Goal: Information Seeking & Learning: Find contact information

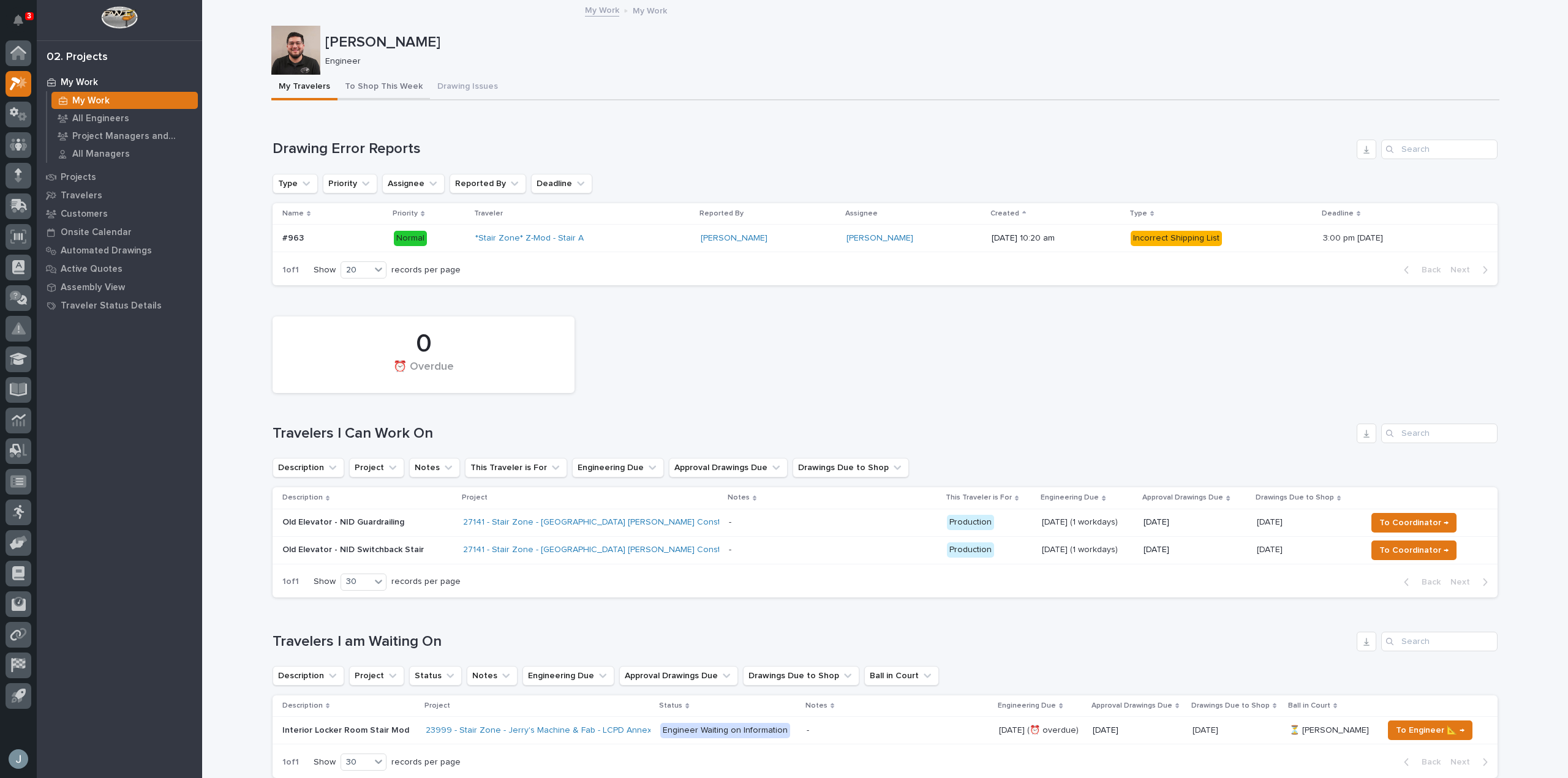
click at [386, 92] on button "To Shop This Week" at bounding box center [383, 88] width 92 height 26
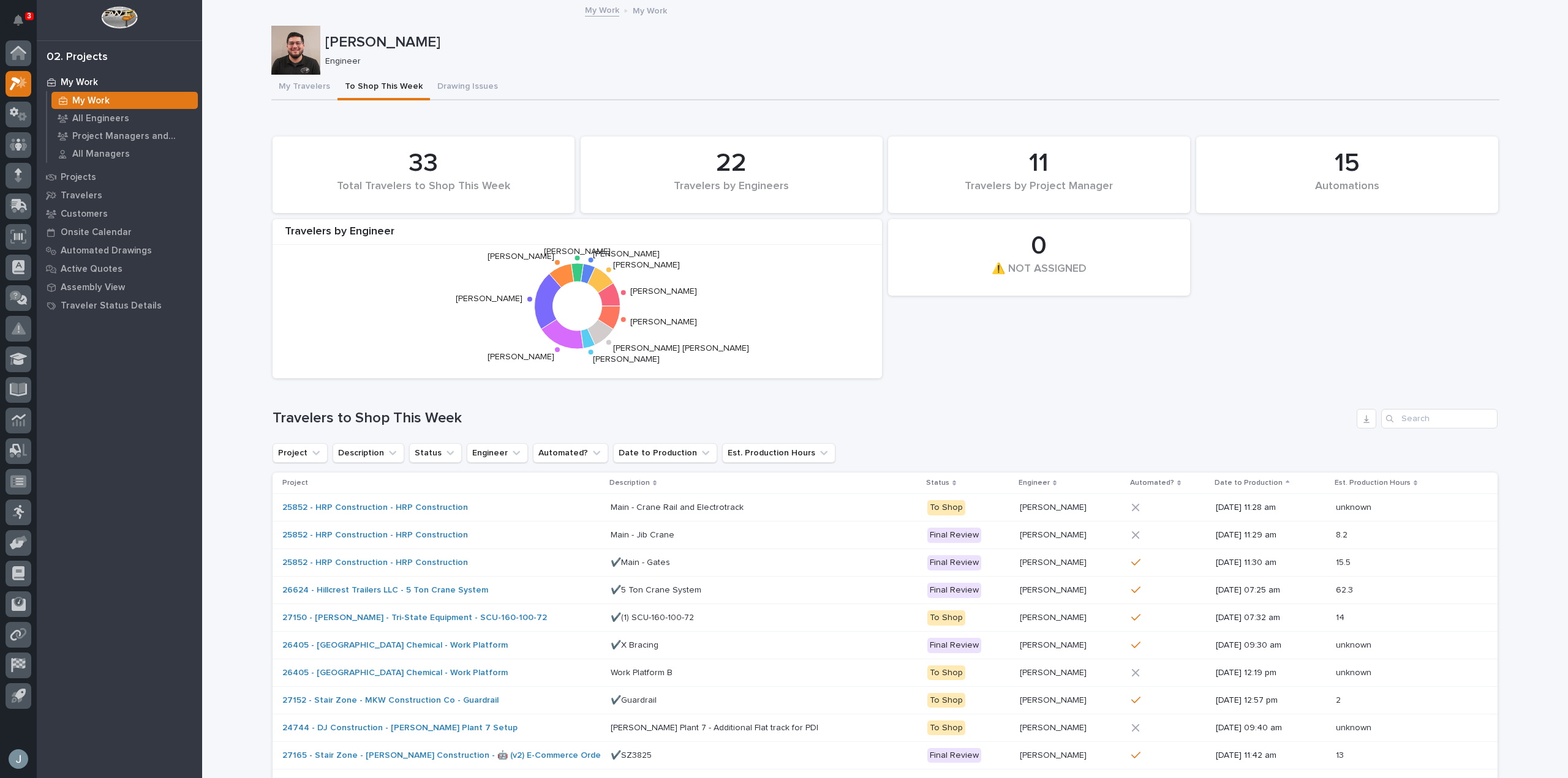
click at [370, 85] on button "To Shop This Week" at bounding box center [383, 88] width 92 height 26
click at [281, 85] on button "My Travelers" at bounding box center [305, 88] width 66 height 26
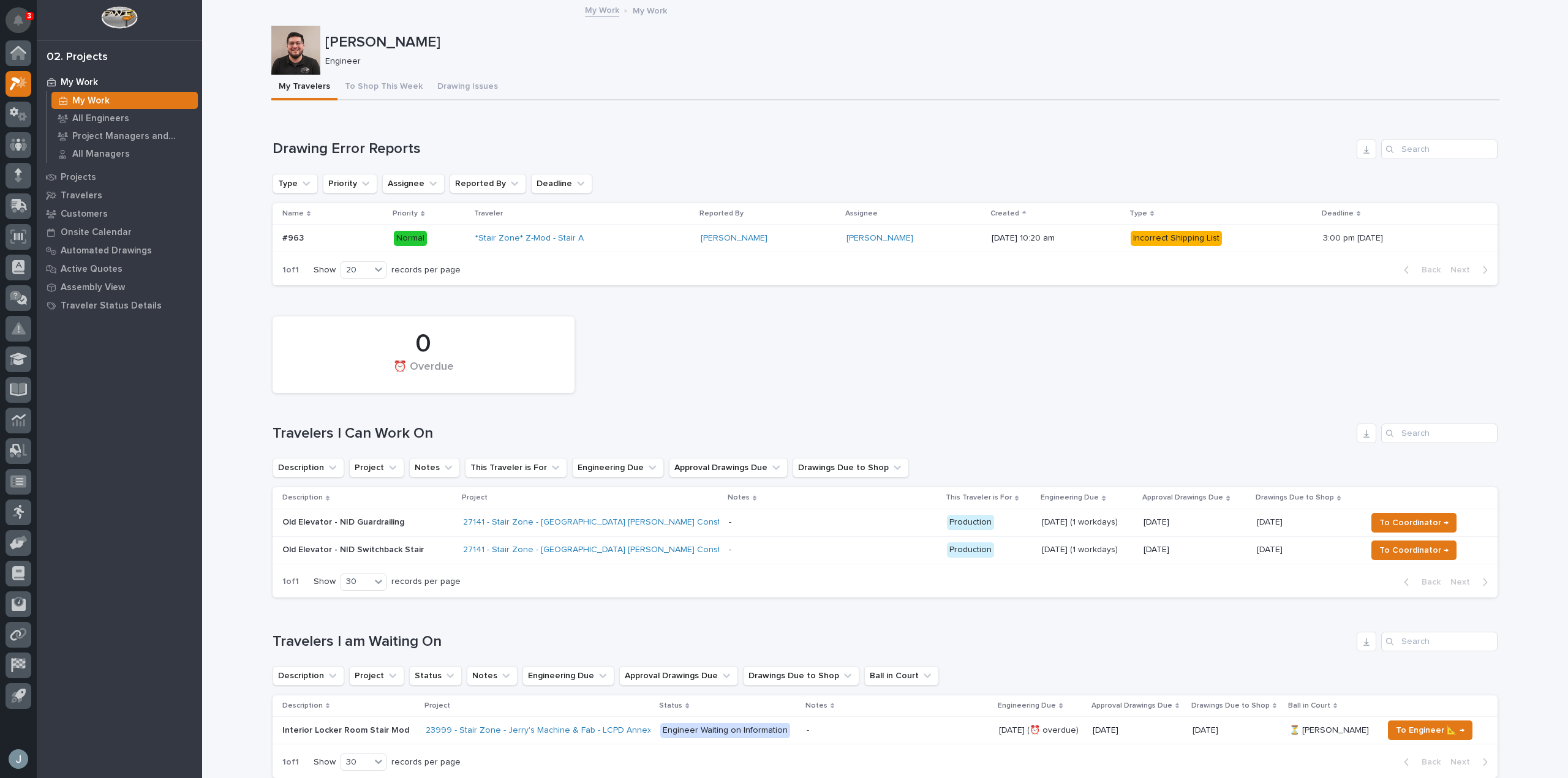
click at [10, 17] on button "Notifications" at bounding box center [18, 20] width 26 height 26
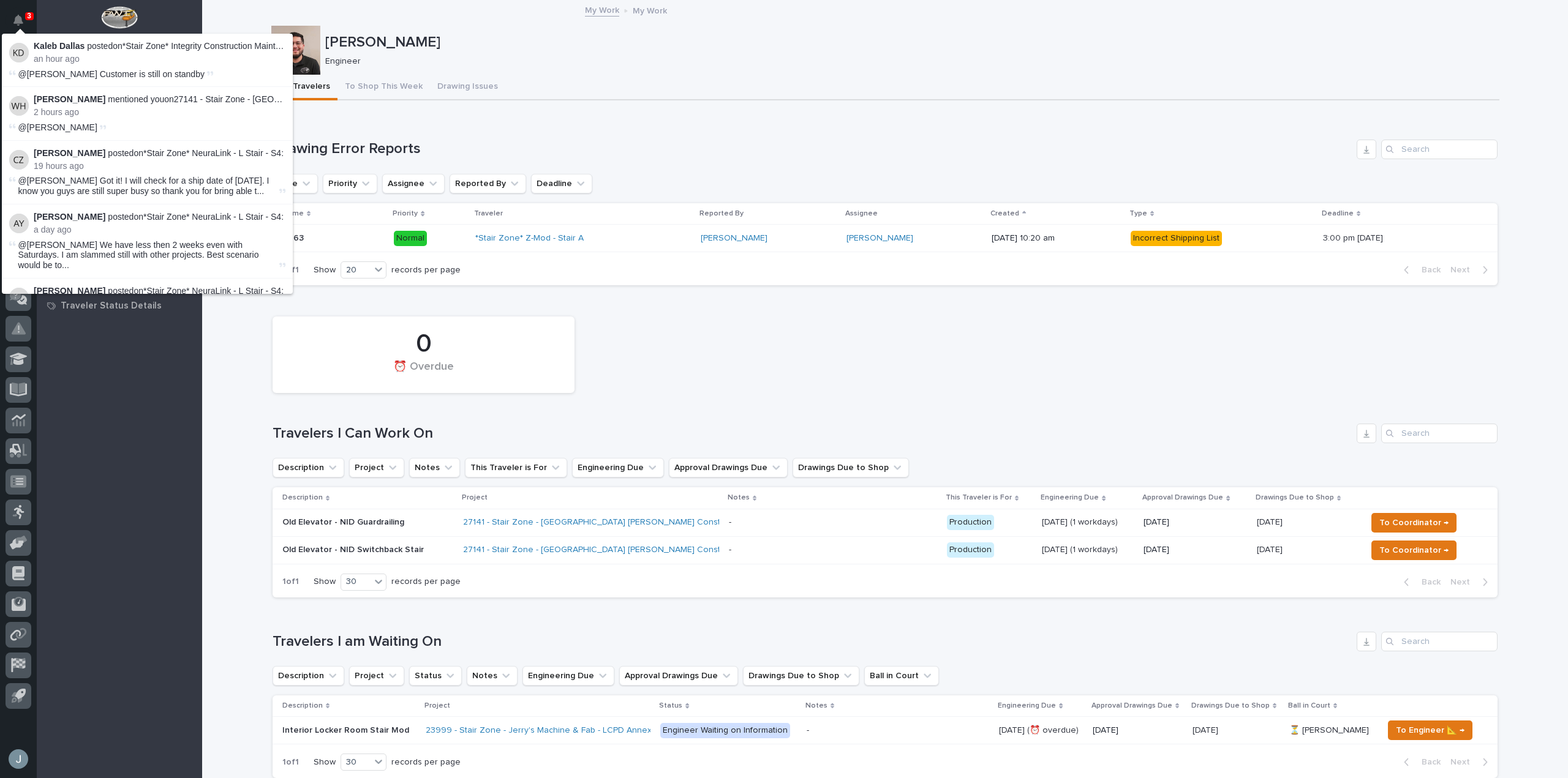
click at [10, 17] on button "Notifications" at bounding box center [18, 20] width 26 height 26
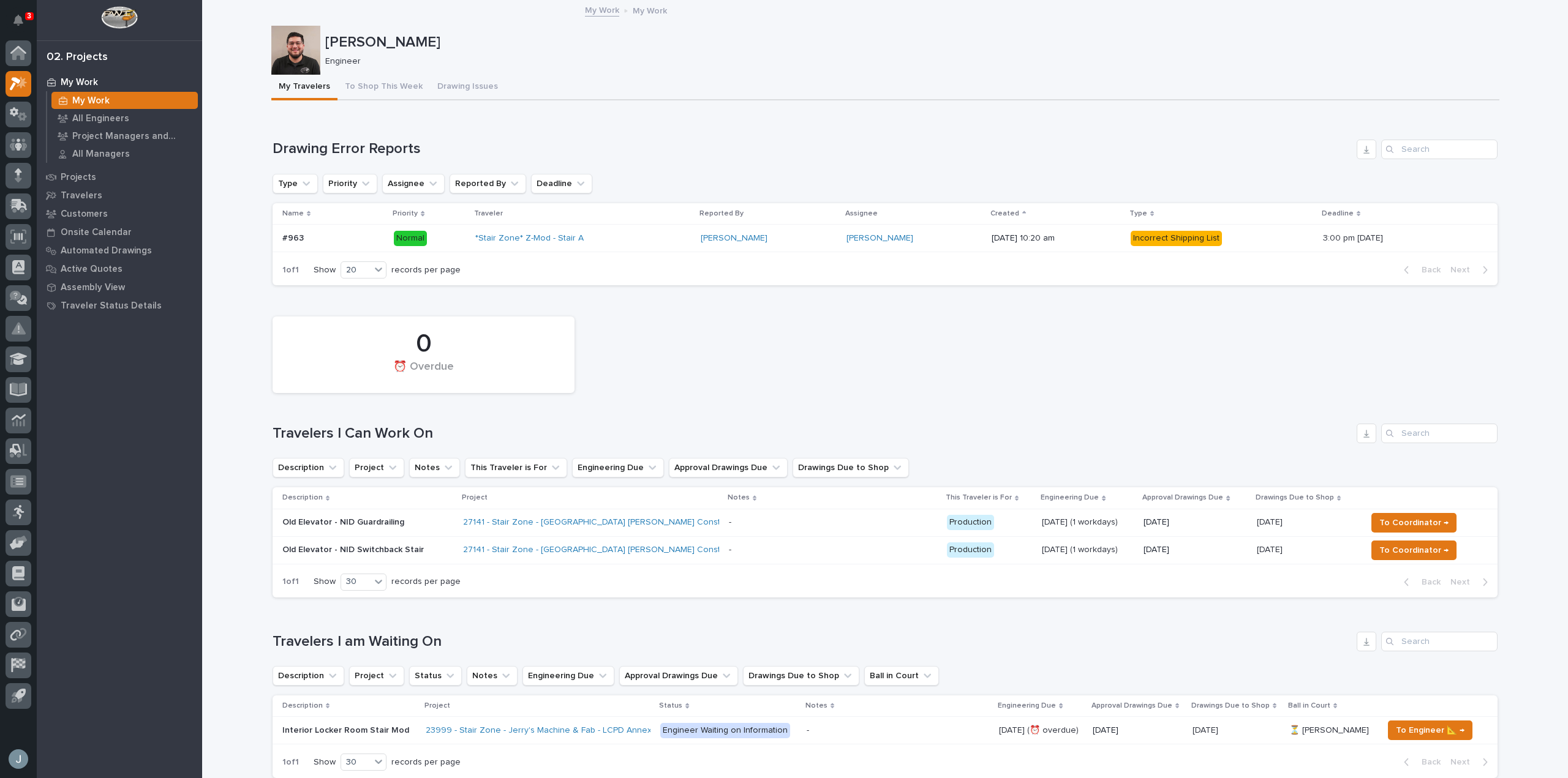
click at [72, 357] on div "My Work My Work All Engineers Project Managers and Engineers All Managers Proje…" at bounding box center [119, 425] width 165 height 705
click at [18, 426] on icon at bounding box center [19, 420] width 14 height 14
click at [6, 121] on link at bounding box center [18, 114] width 26 height 26
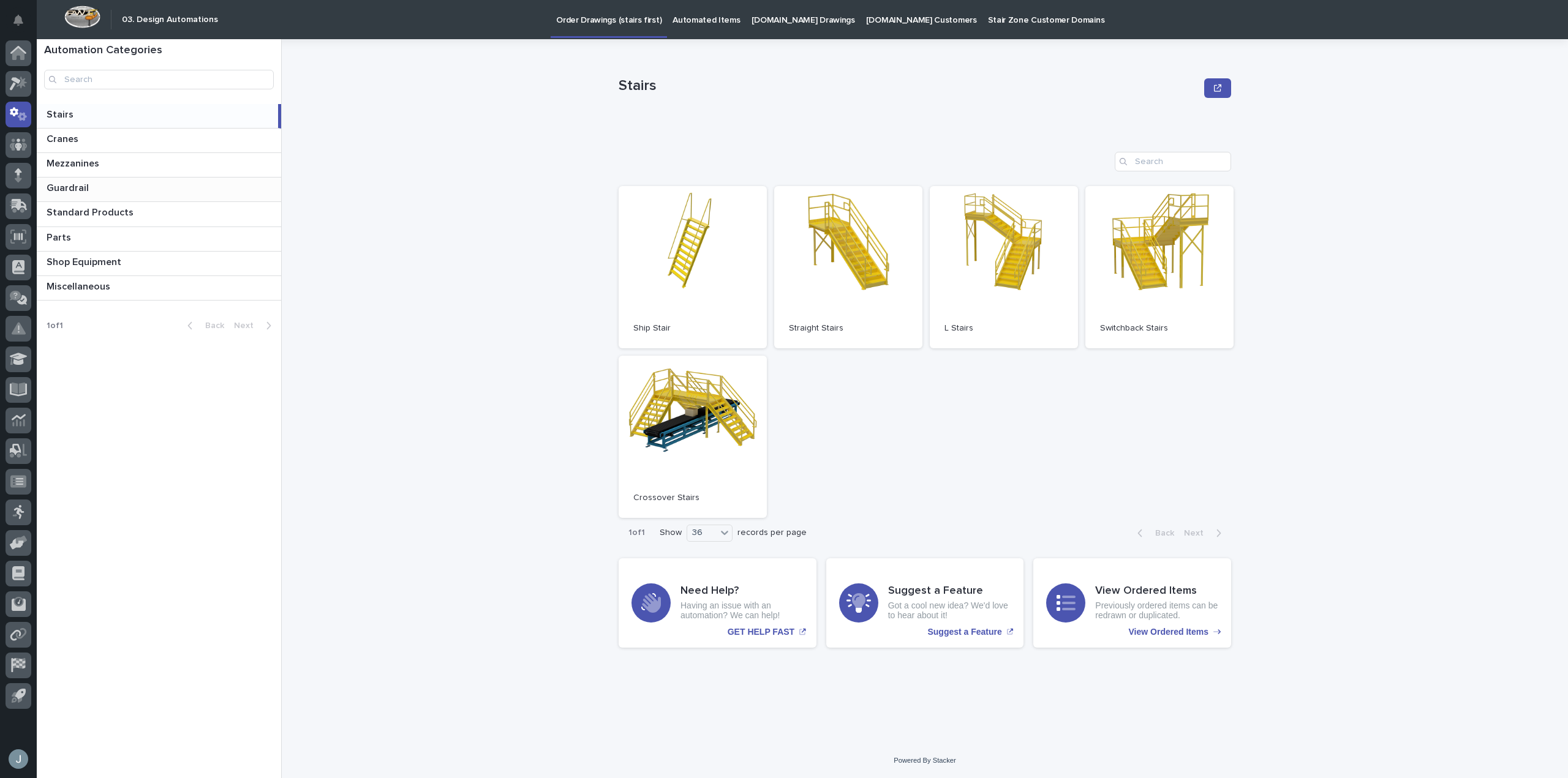
click at [78, 185] on p "Guardrail" at bounding box center [69, 187] width 45 height 14
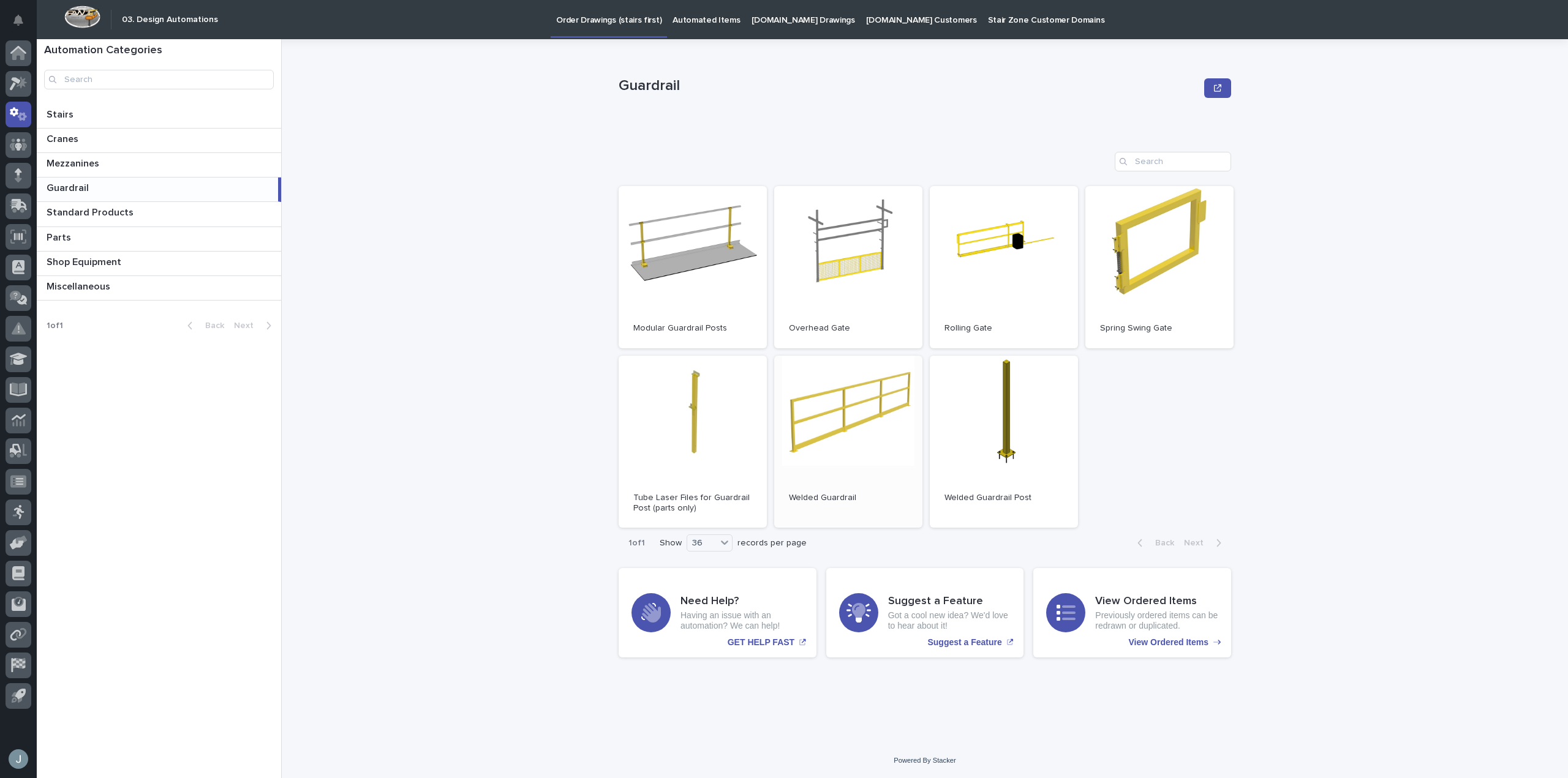
click at [842, 401] on link "Open" at bounding box center [849, 442] width 149 height 173
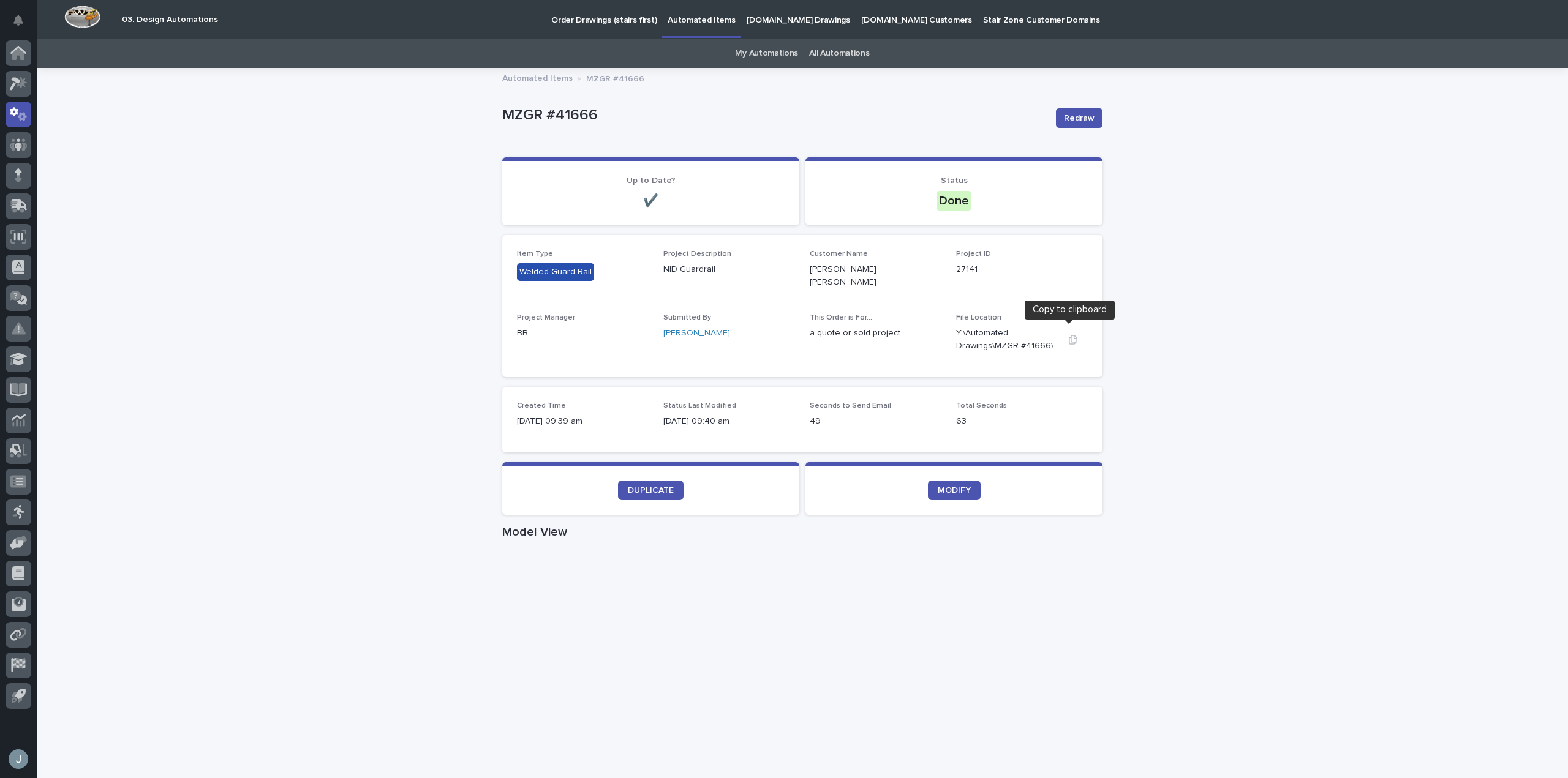
click at [1072, 337] on icon "button" at bounding box center [1073, 339] width 10 height 10
click at [15, 82] on icon at bounding box center [19, 83] width 18 height 14
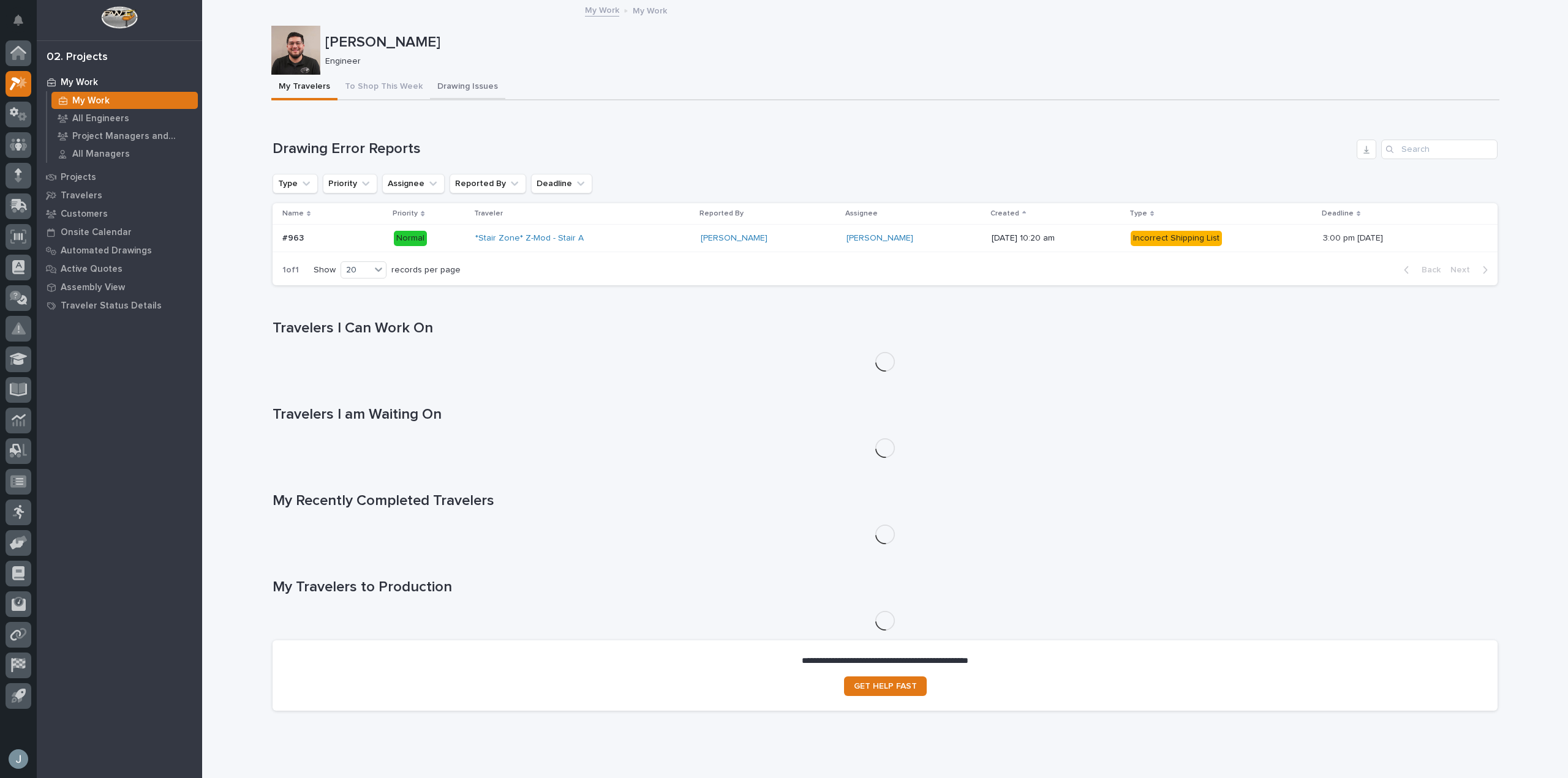
click at [443, 89] on button "Drawing Issues" at bounding box center [467, 88] width 75 height 26
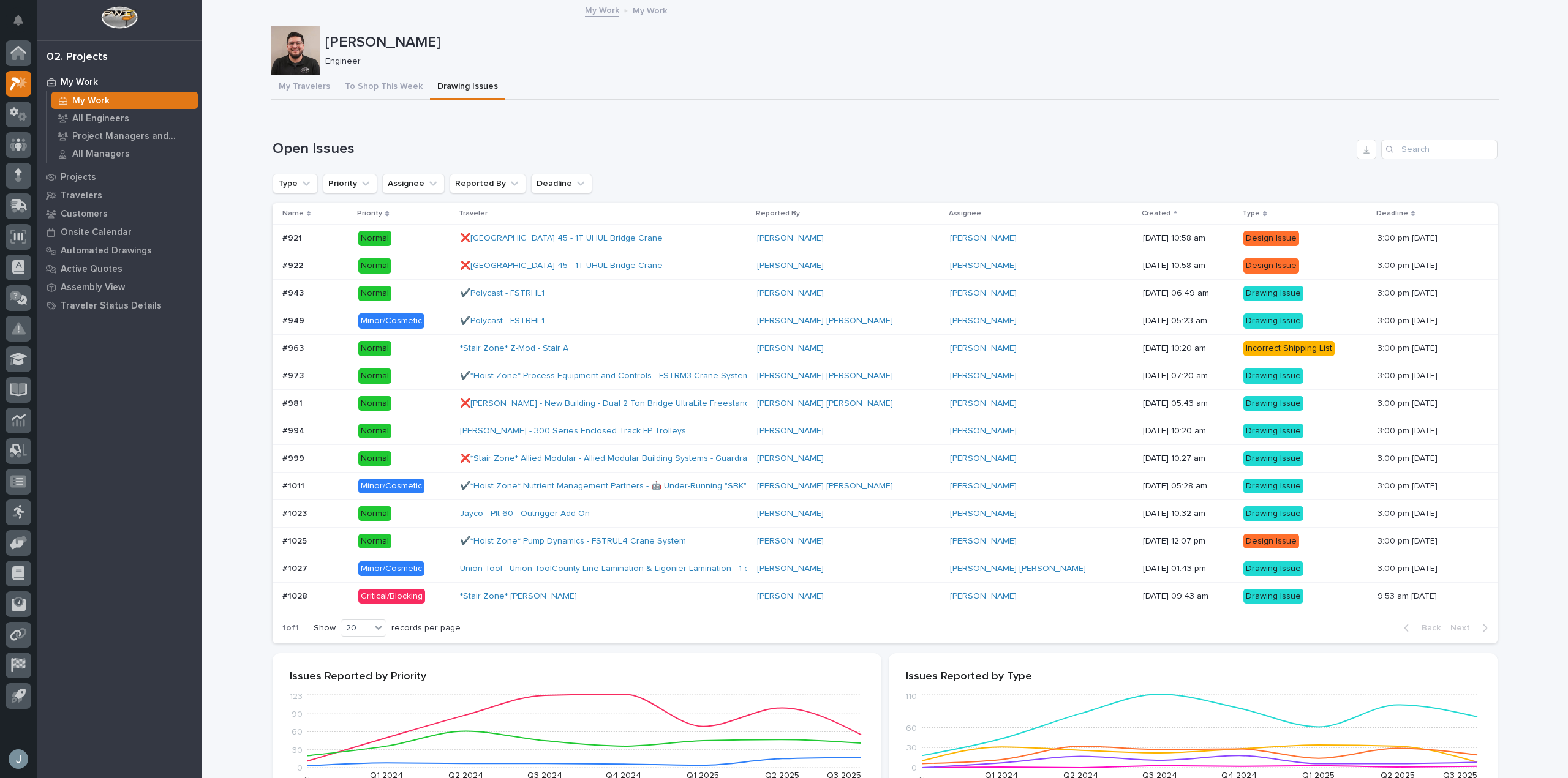
scroll to position [62, 0]
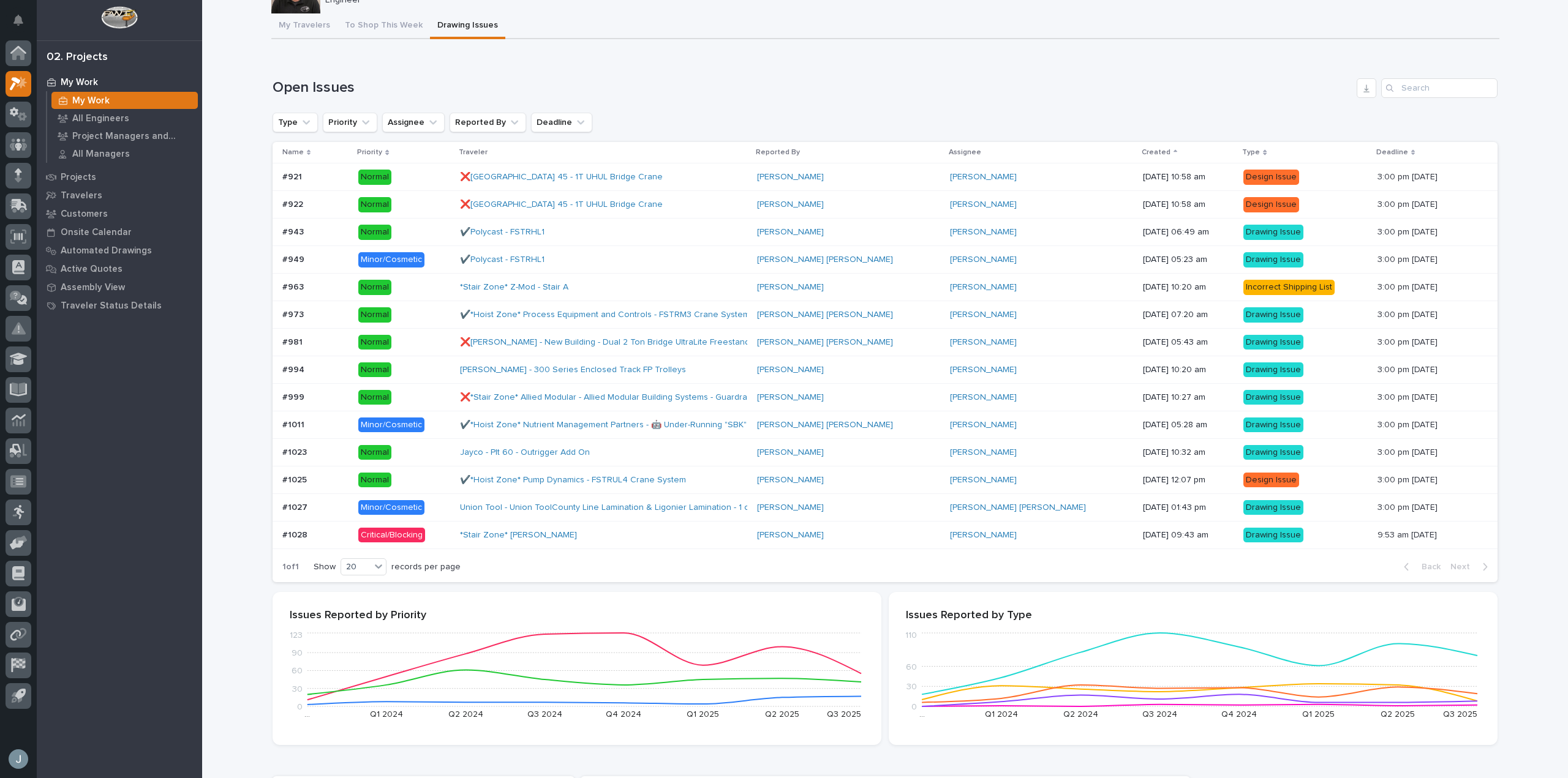
click at [707, 540] on div "*Stair Zone* Steven Bartley - Stair" at bounding box center [603, 535] width 287 height 20
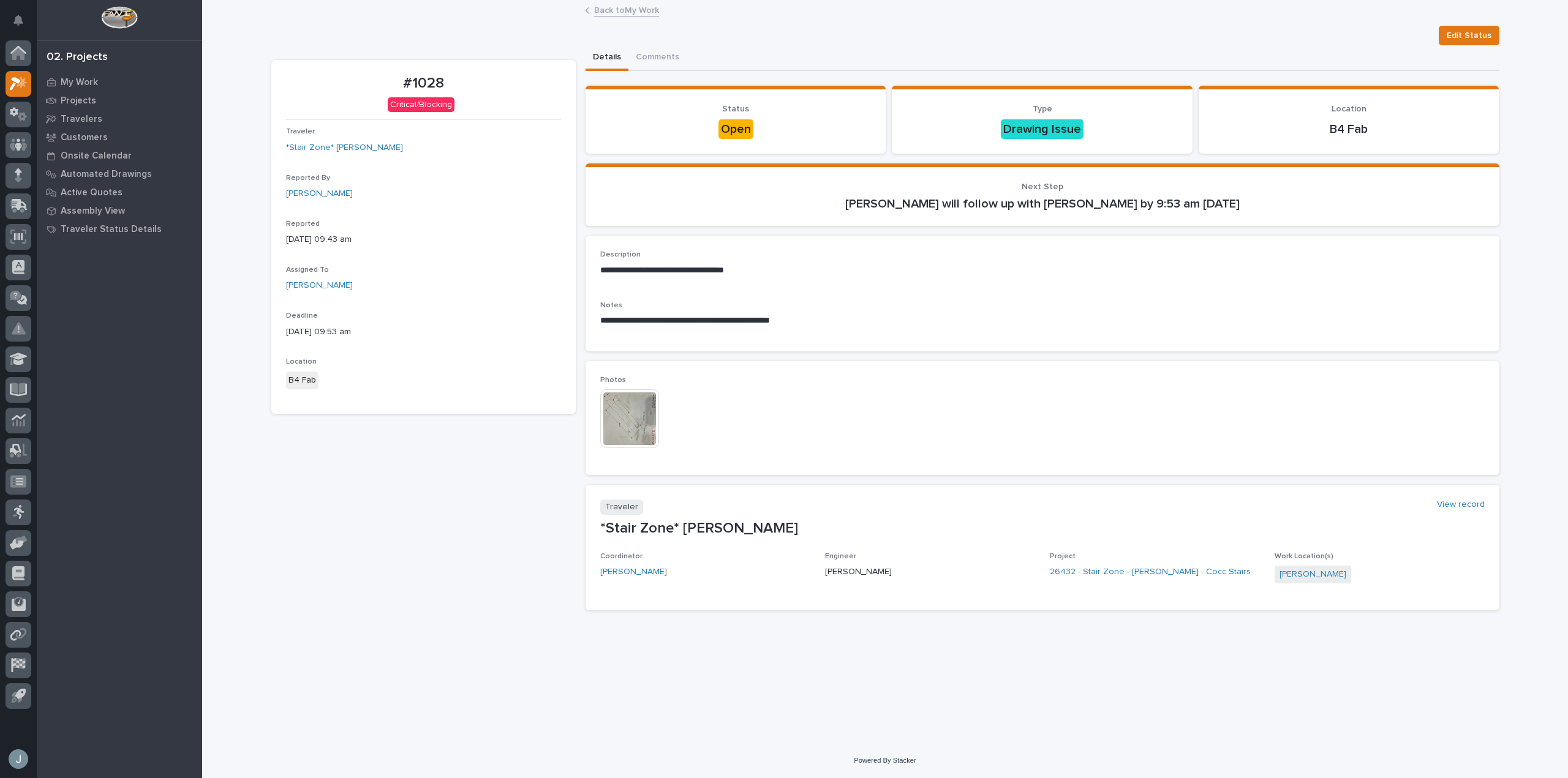
click at [650, 404] on img at bounding box center [629, 419] width 59 height 59
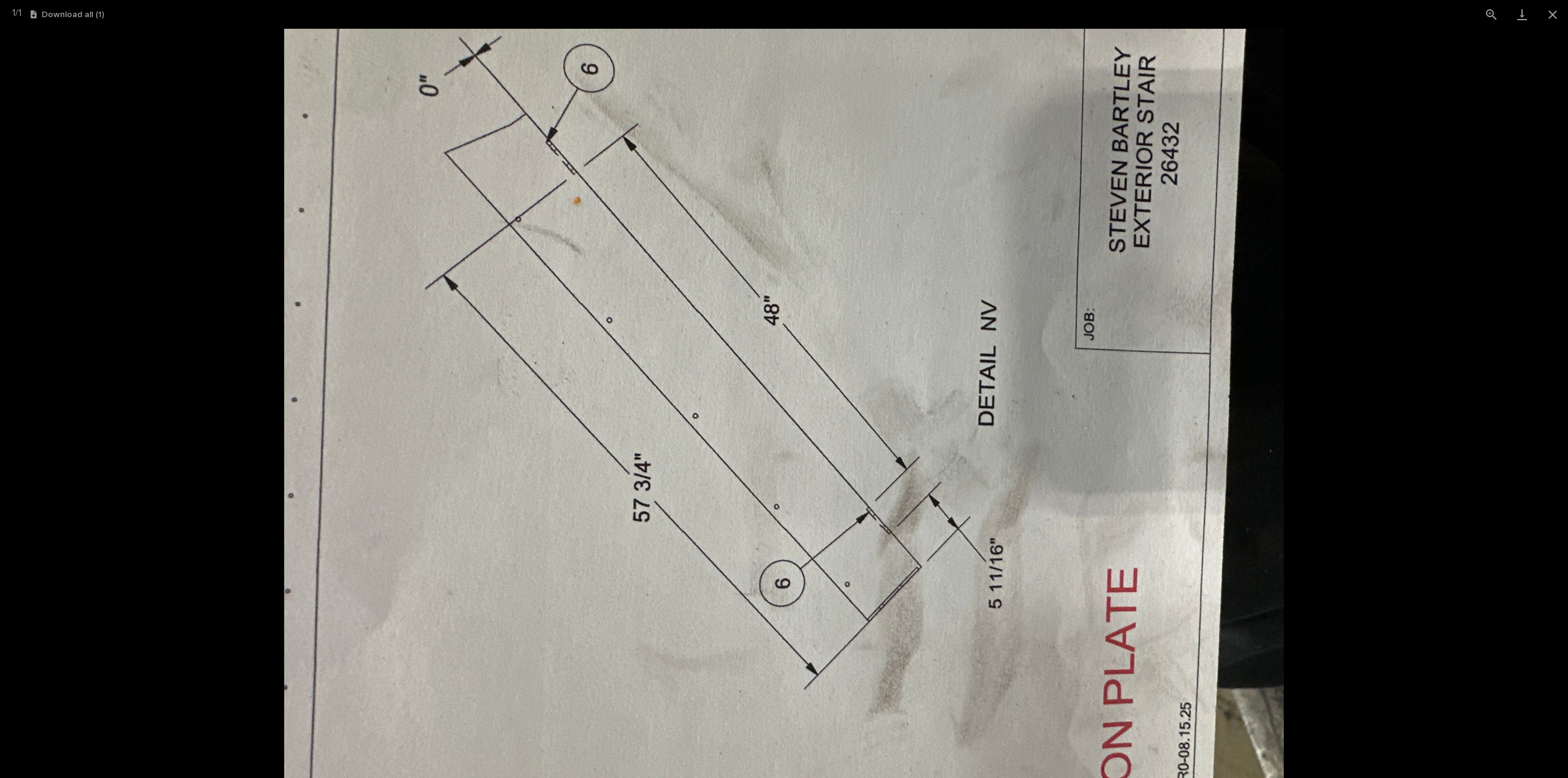
click at [1383, 308] on picture at bounding box center [784, 403] width 1568 height 749
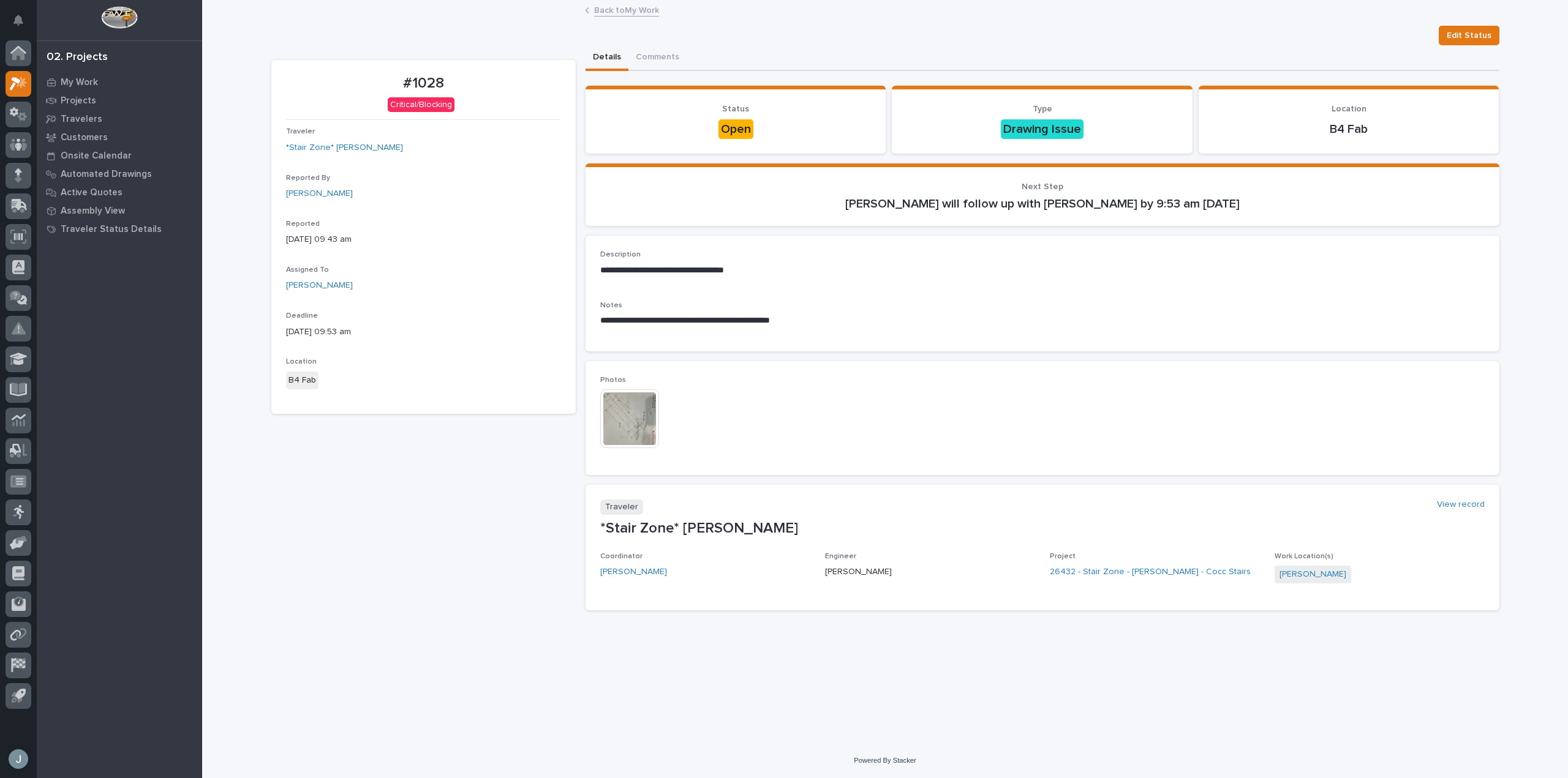
click at [621, 411] on img at bounding box center [629, 419] width 59 height 59
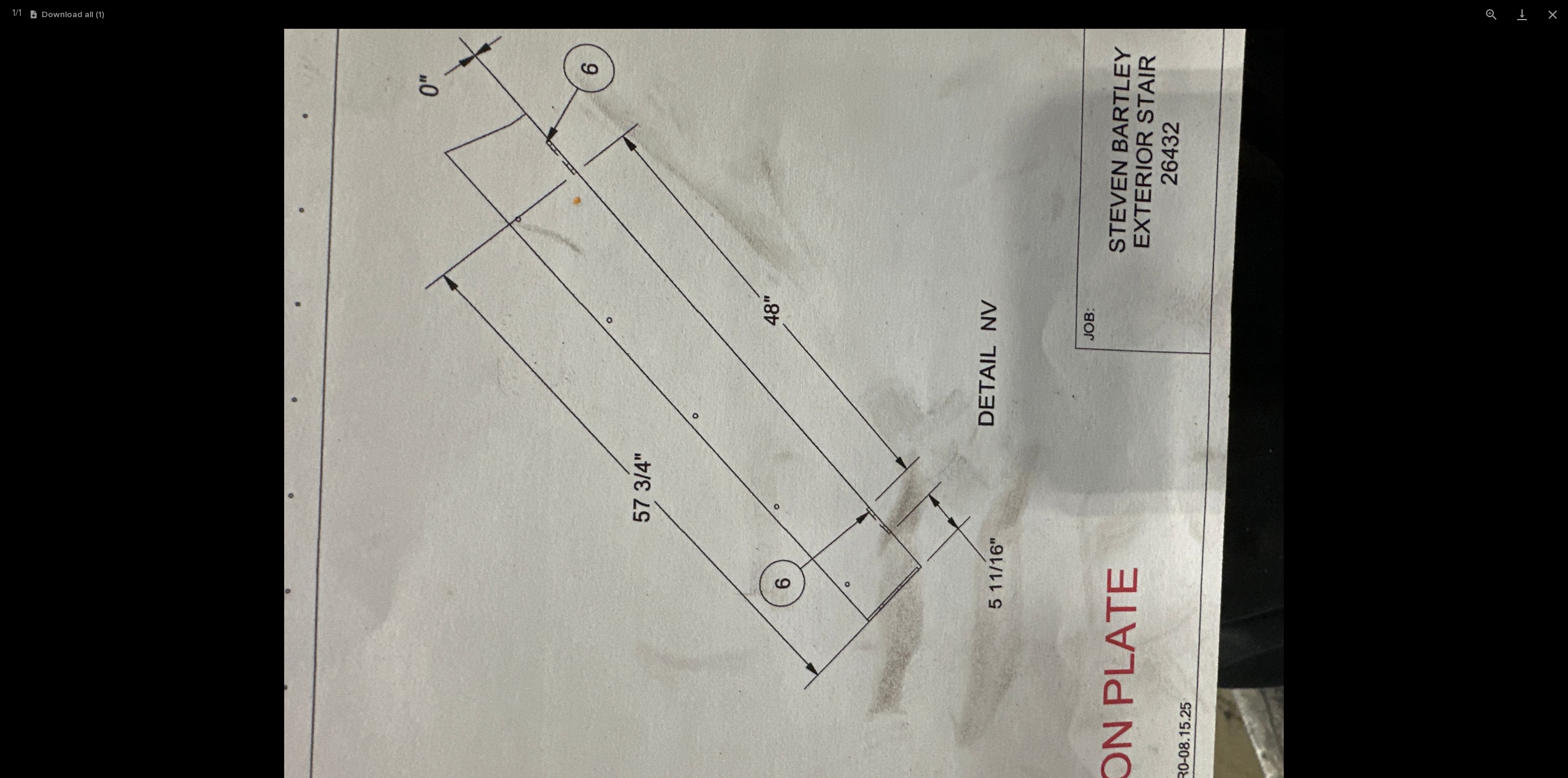
click at [473, 616] on img at bounding box center [784, 403] width 999 height 749
click at [1265, 404] on img at bounding box center [784, 403] width 999 height 749
click at [1352, 404] on picture at bounding box center [784, 403] width 1568 height 749
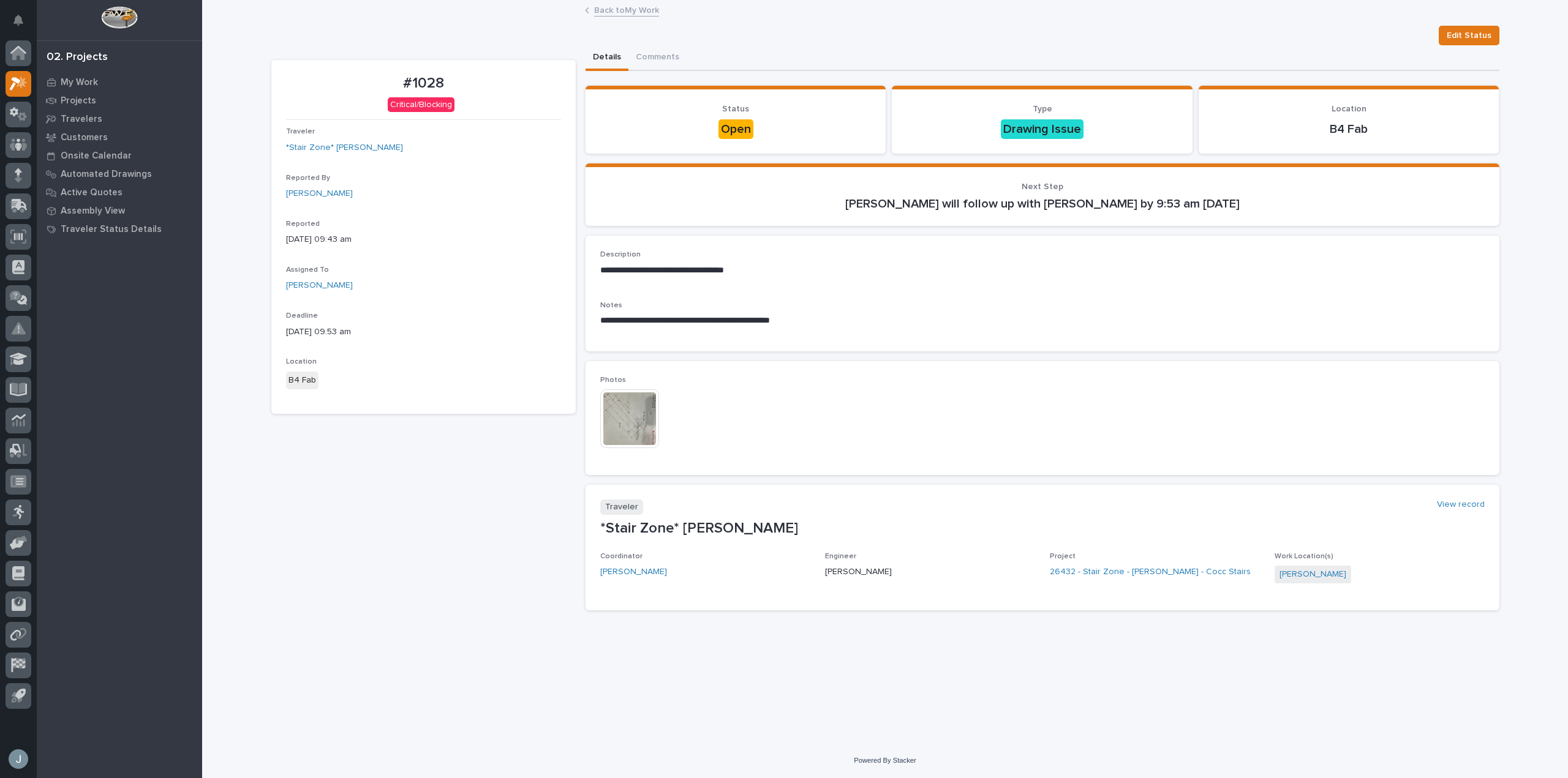
click at [633, 411] on img at bounding box center [629, 419] width 59 height 59
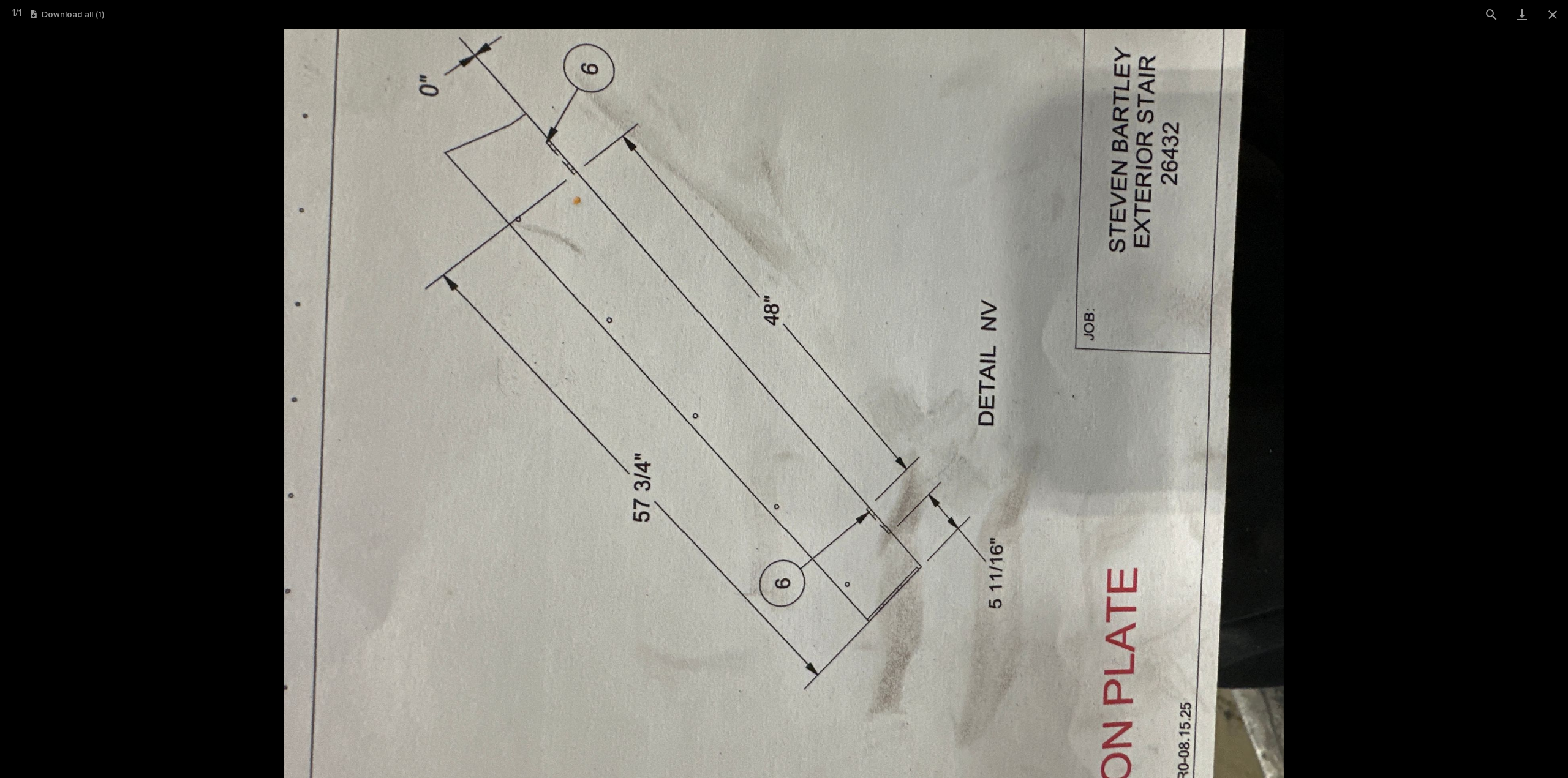
click at [1433, 355] on picture at bounding box center [784, 403] width 1568 height 749
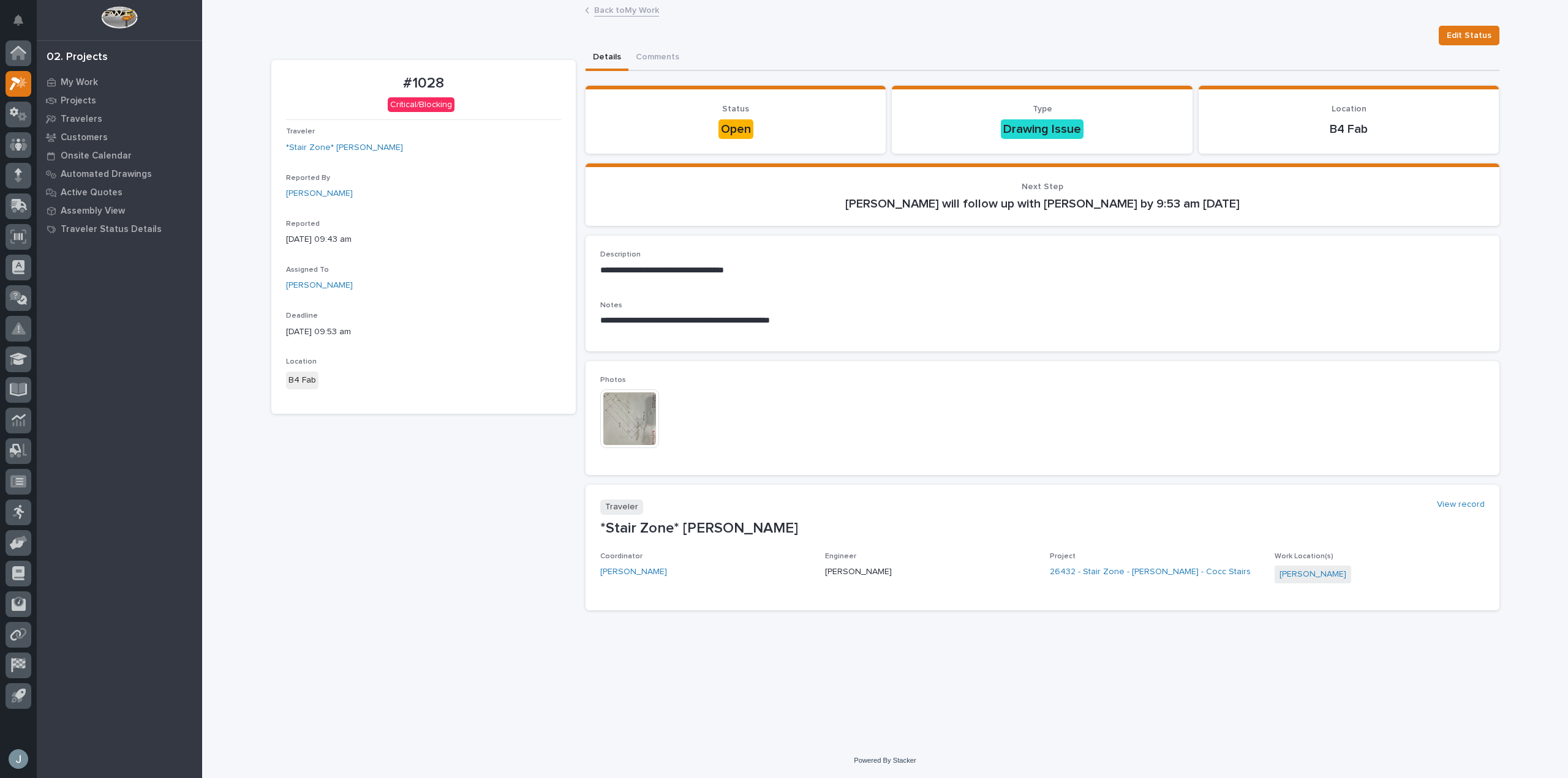
click at [620, 426] on img at bounding box center [629, 419] width 59 height 59
click at [22, 135] on div at bounding box center [18, 145] width 26 height 26
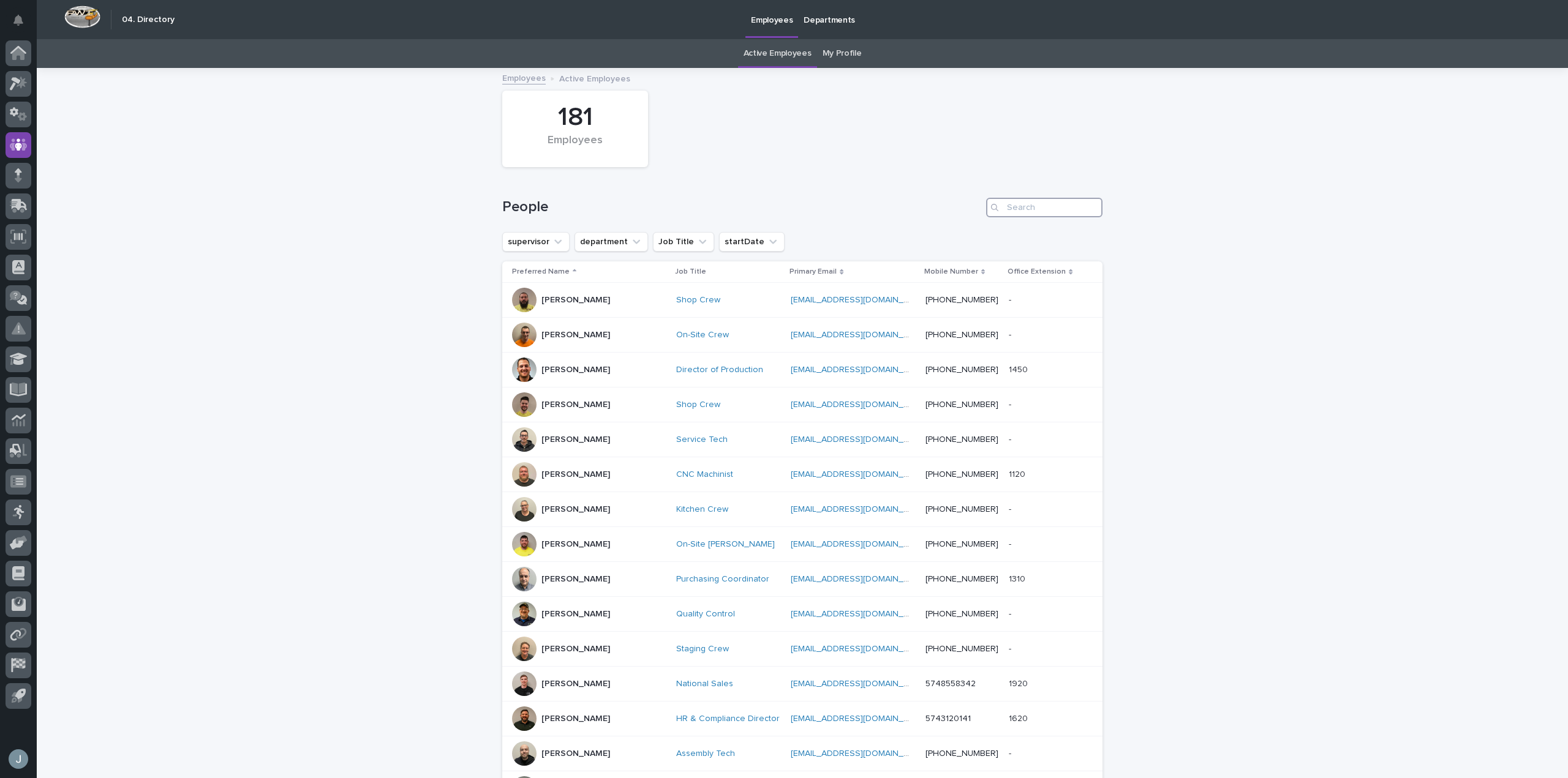
click at [1017, 208] on input "Search" at bounding box center [1044, 208] width 116 height 20
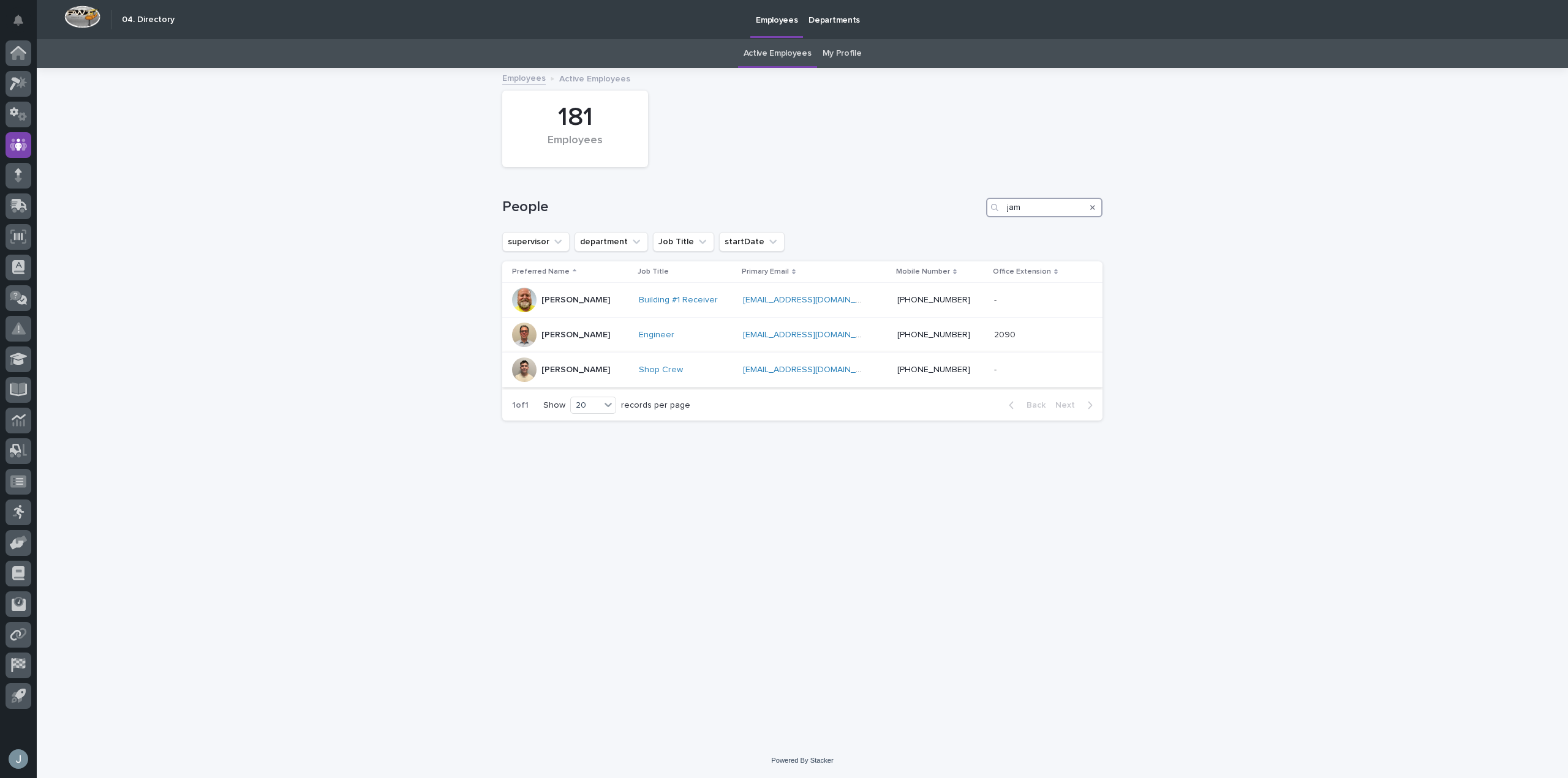
type input "jam"
click at [717, 375] on div "Shop Crew" at bounding box center [686, 370] width 95 height 11
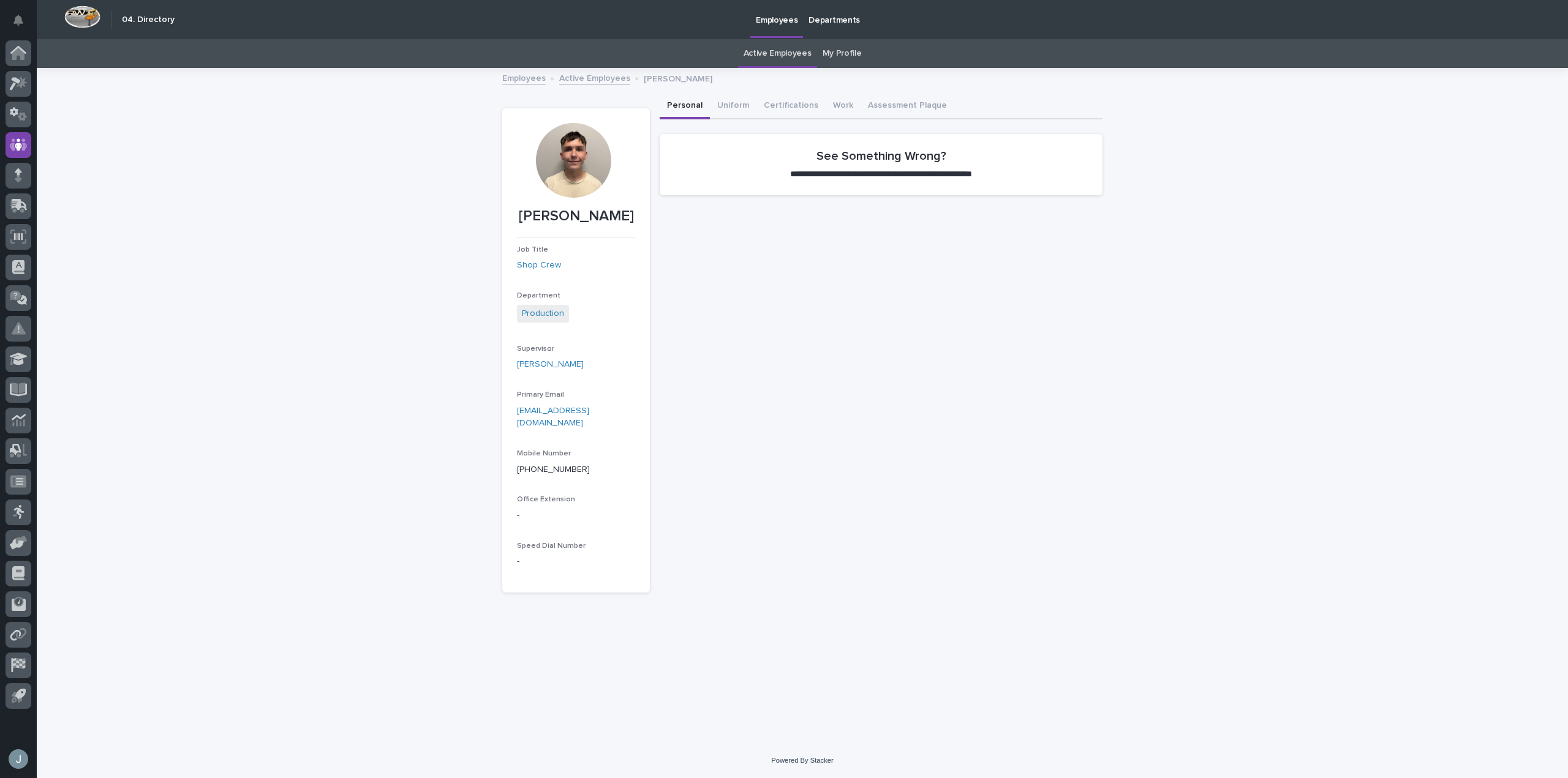
click at [598, 159] on div at bounding box center [573, 161] width 75 height 75
click at [838, 107] on button "Work" at bounding box center [843, 107] width 35 height 26
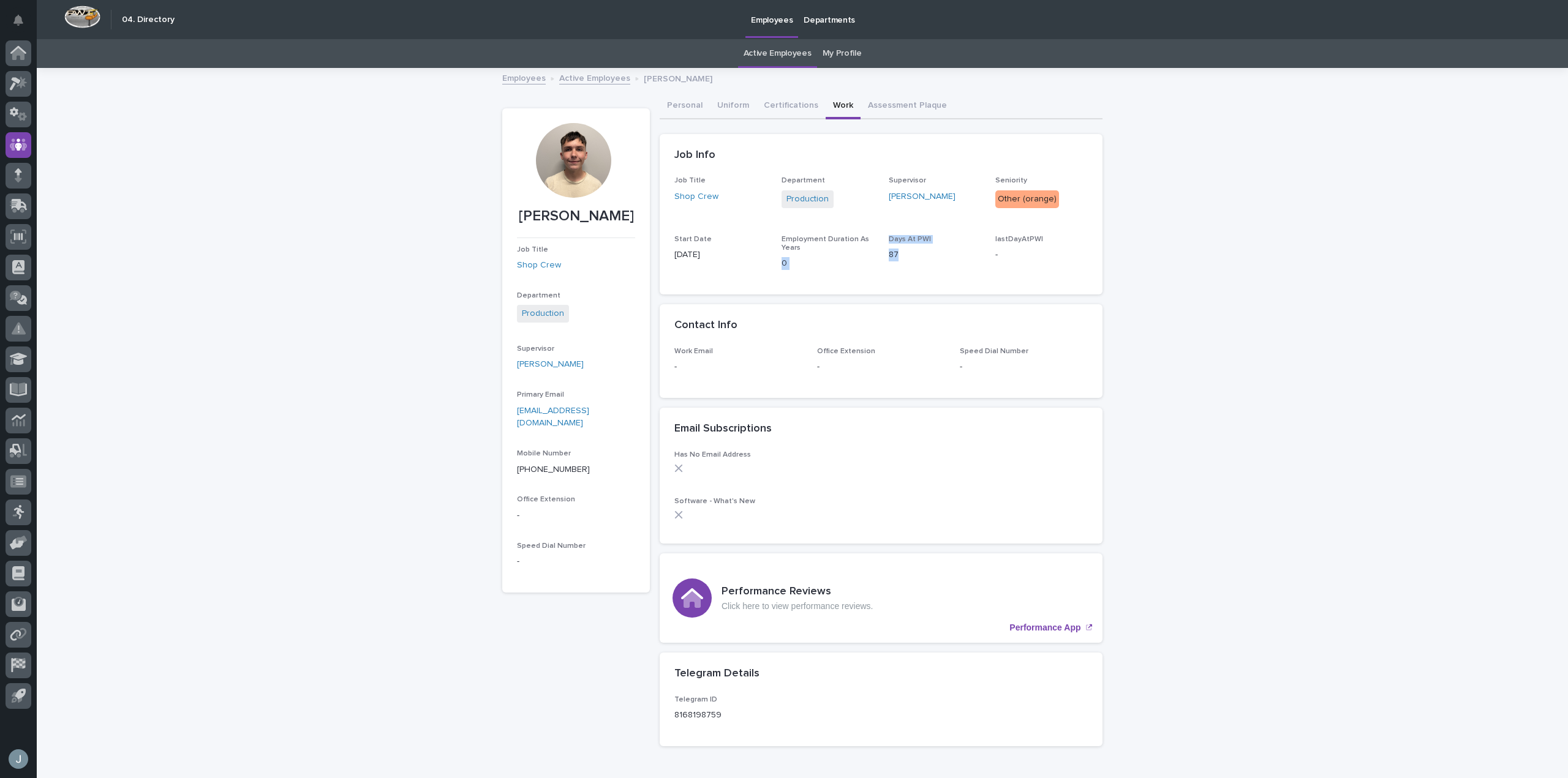
drag, startPoint x: 894, startPoint y: 255, endPoint x: 873, endPoint y: 252, distance: 21.2
click at [873, 252] on div "Job Title Shop Crew Department Production Supervisor Trevor Martin Seniority Ot…" at bounding box center [881, 228] width 413 height 104
click at [888, 251] on p "87" at bounding box center [934, 254] width 92 height 13
drag, startPoint x: 895, startPoint y: 248, endPoint x: 885, endPoint y: 248, distance: 10.0
click at [888, 248] on p "87" at bounding box center [934, 254] width 92 height 13
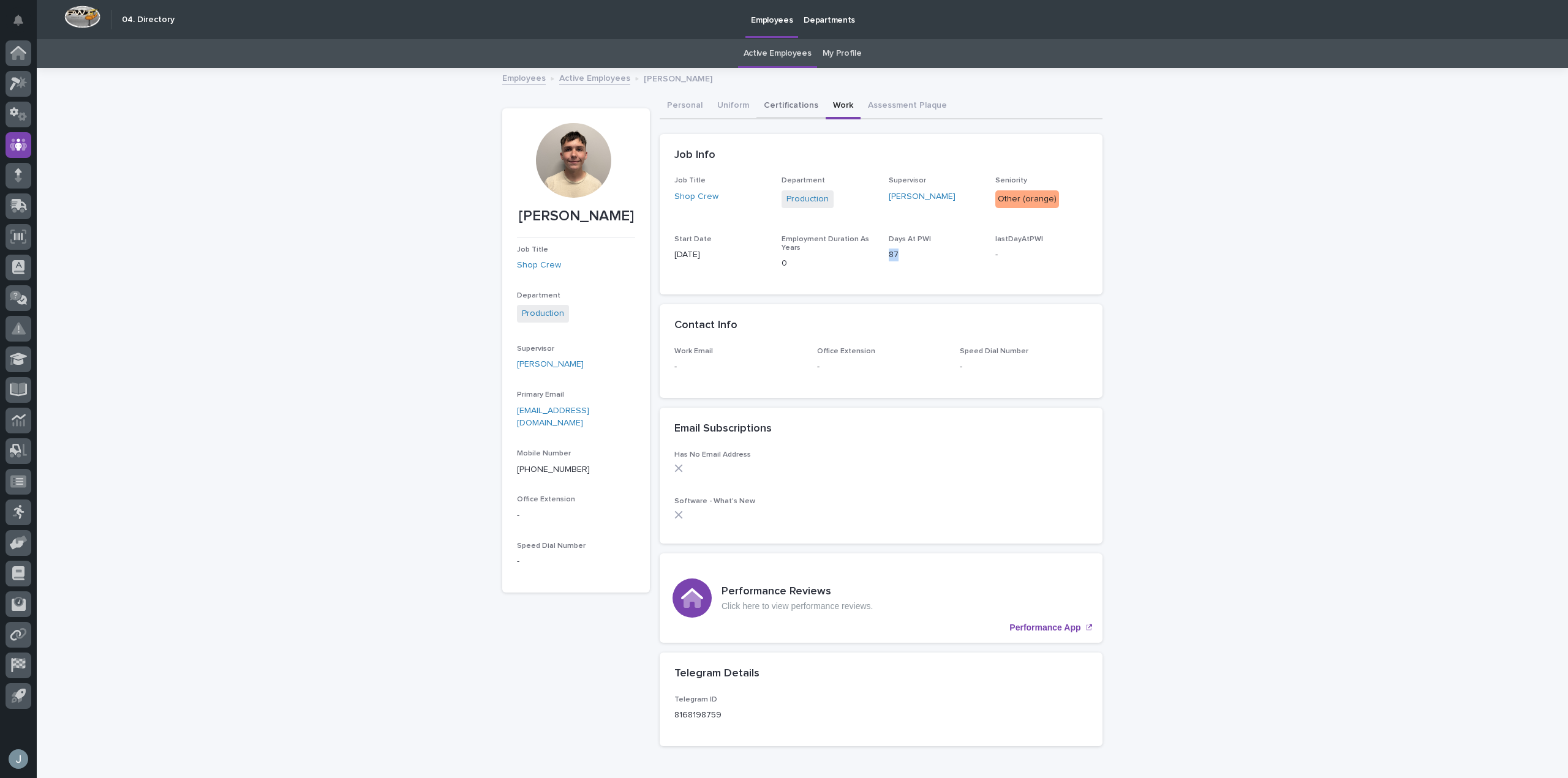
click at [785, 107] on button "Certifications" at bounding box center [791, 107] width 69 height 26
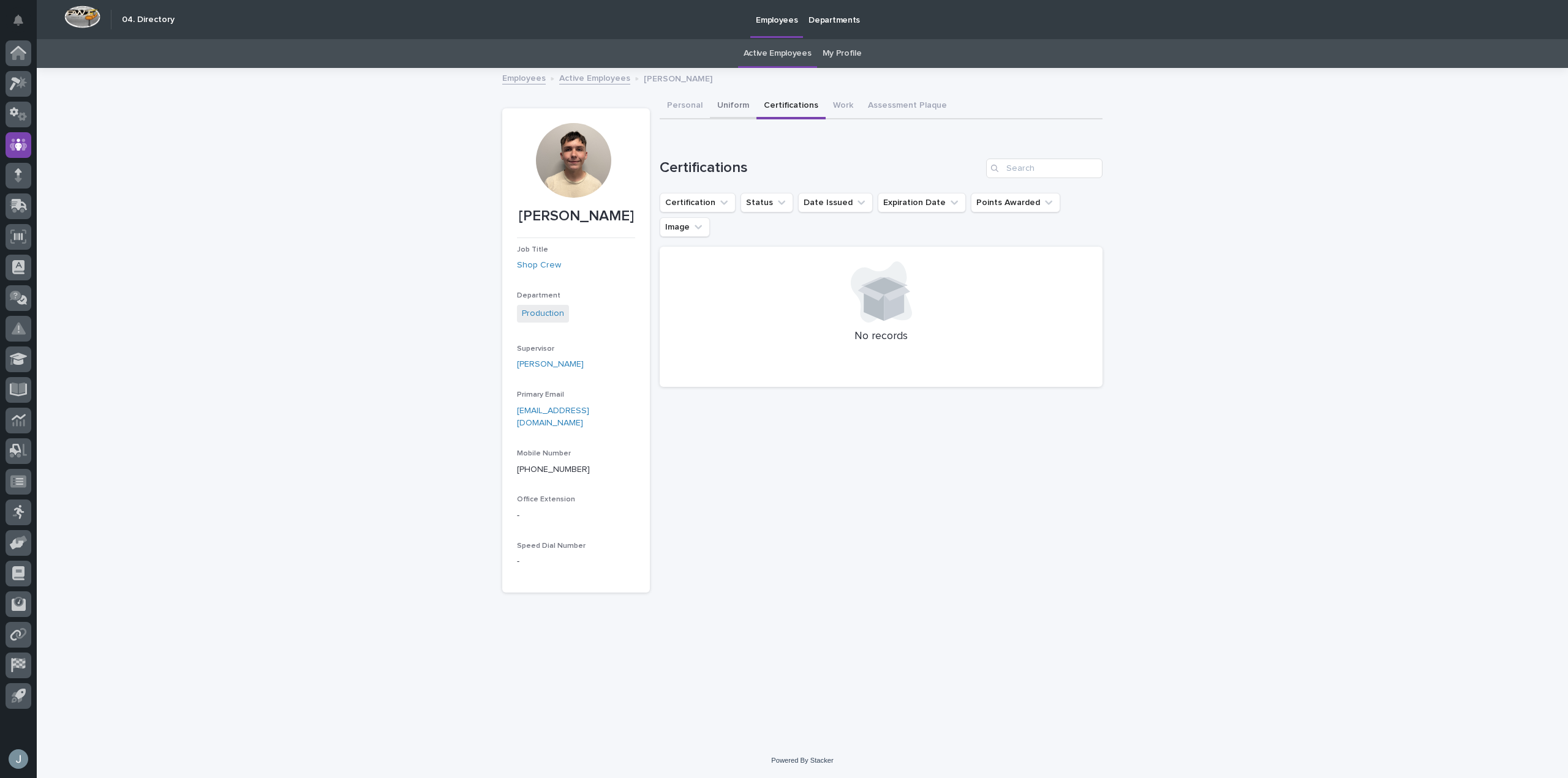
click at [738, 108] on button "Uniform" at bounding box center [733, 107] width 47 height 26
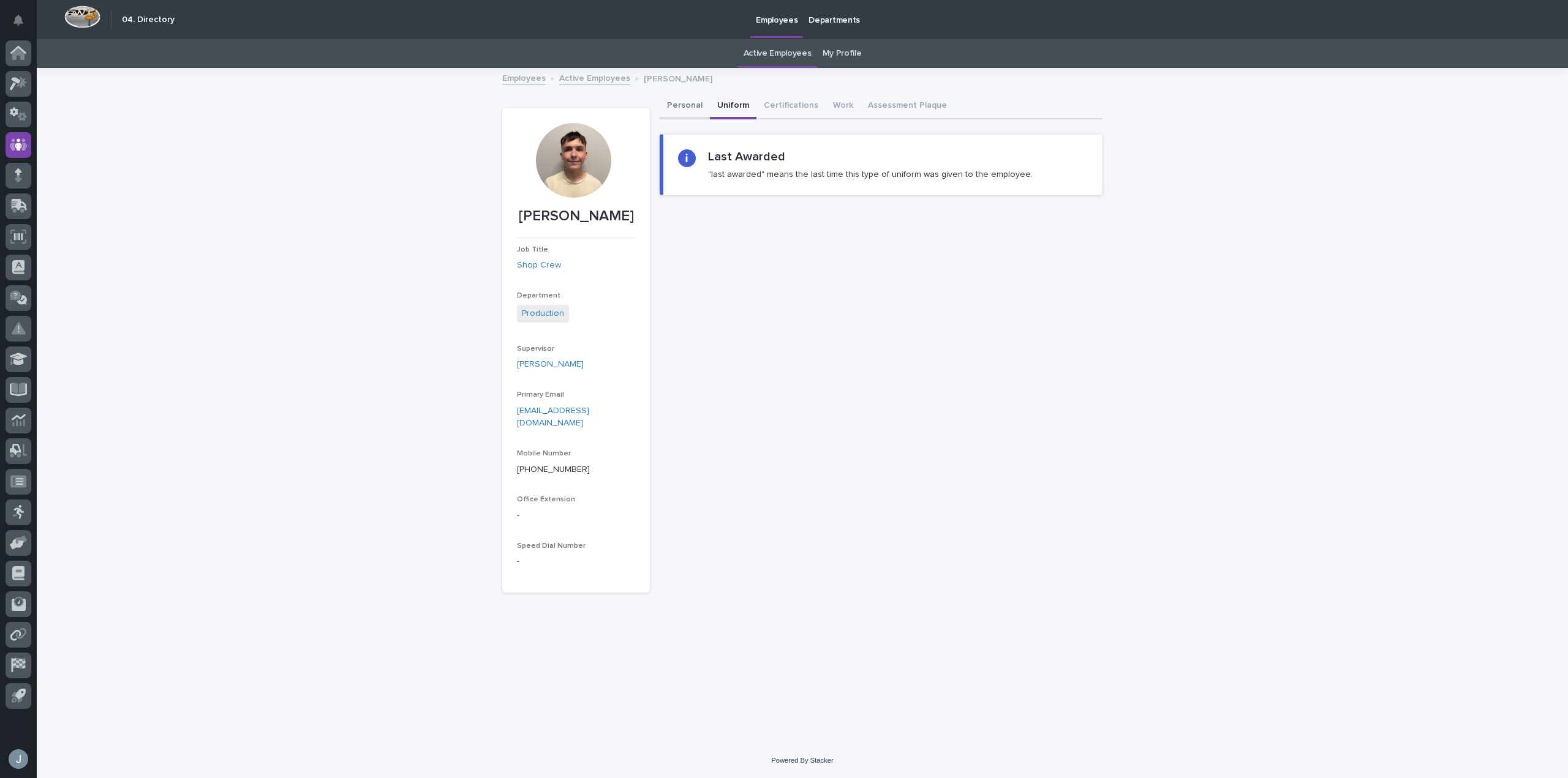
click at [699, 106] on button "Personal" at bounding box center [684, 107] width 50 height 26
click at [841, 104] on button "Work" at bounding box center [843, 107] width 35 height 26
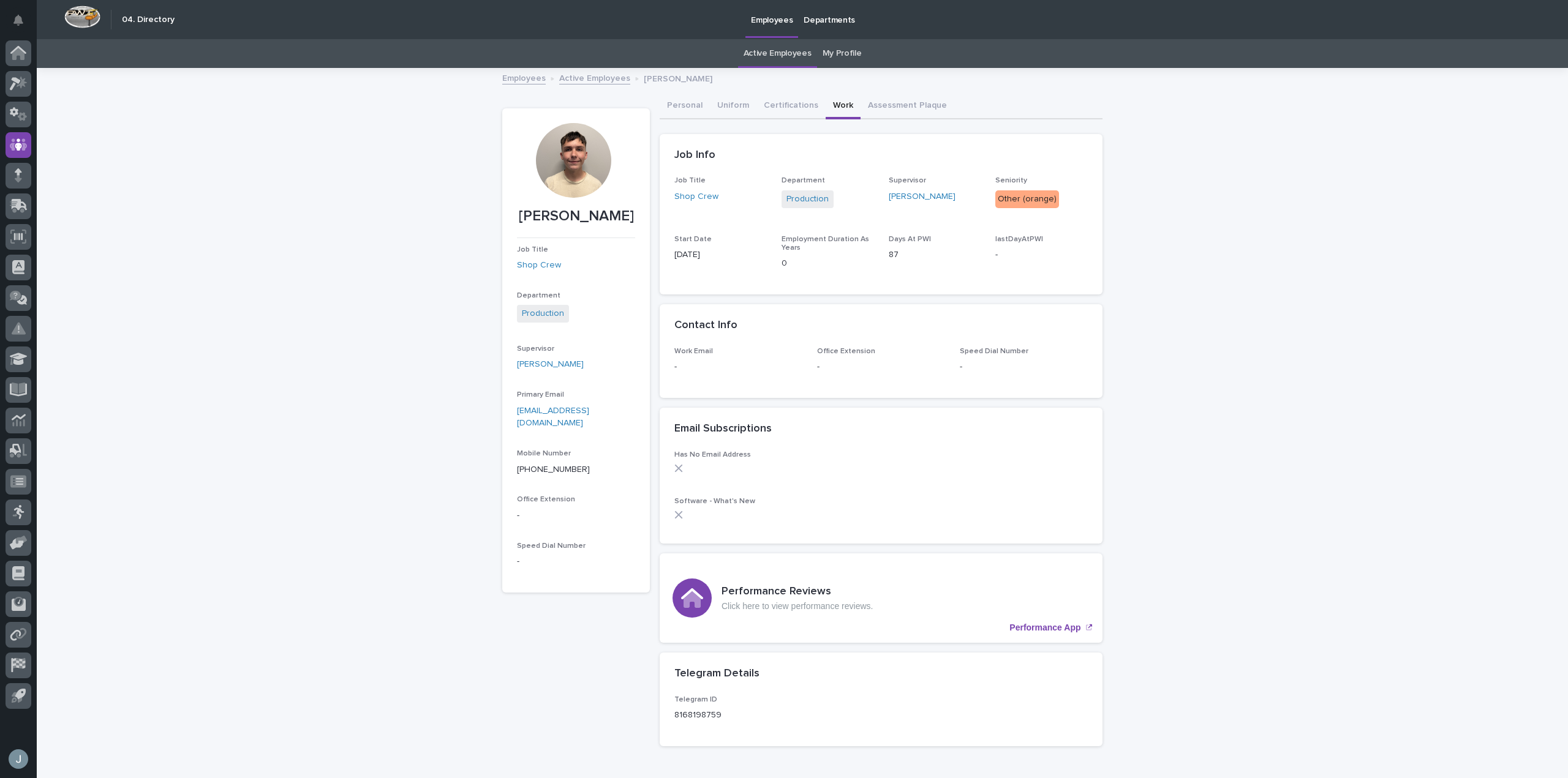
click at [1017, 260] on p "-" at bounding box center [1041, 254] width 92 height 13
click at [558, 167] on div at bounding box center [573, 161] width 75 height 75
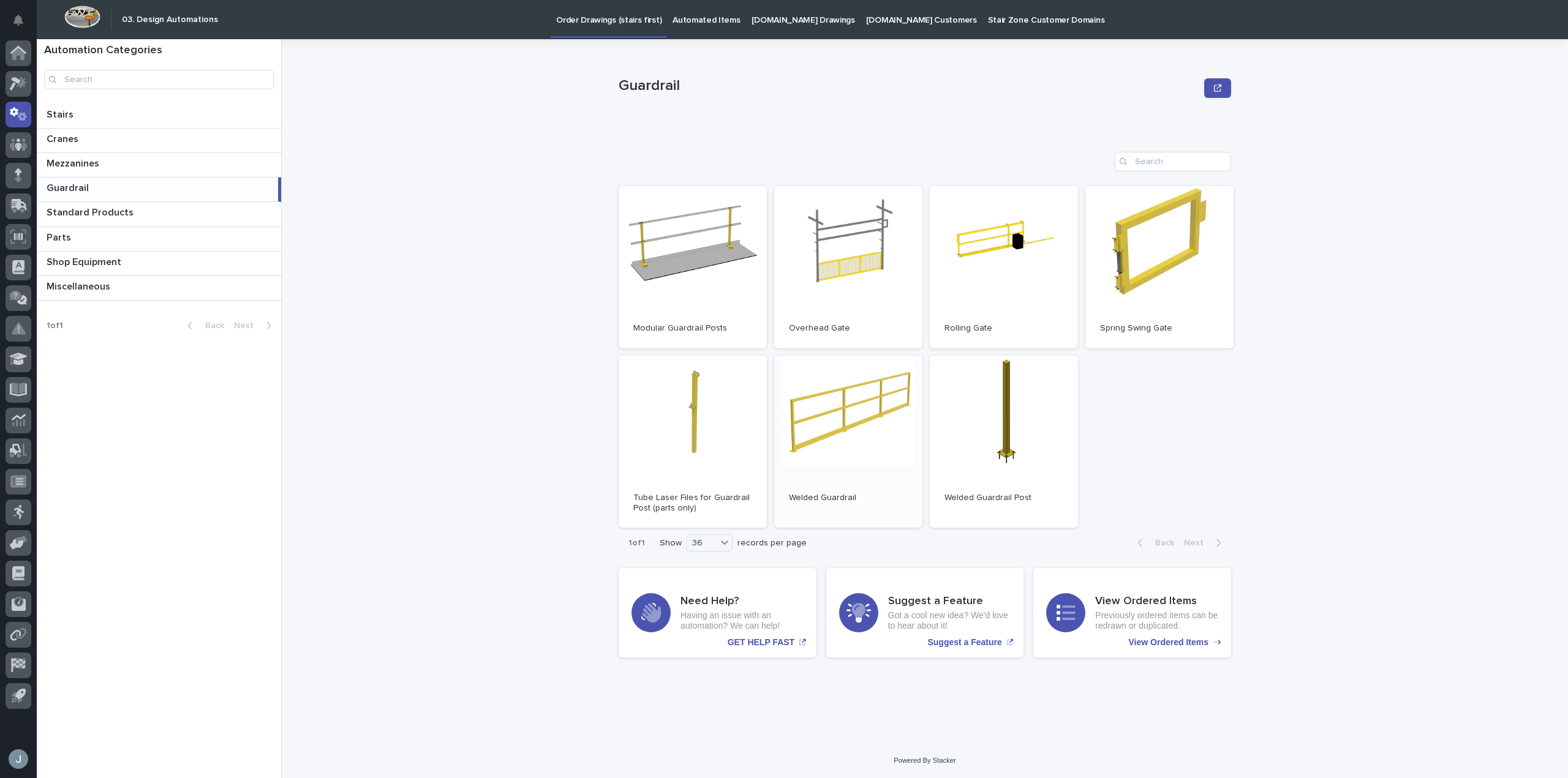
click at [835, 405] on link "Open" at bounding box center [849, 442] width 149 height 173
click at [705, 23] on p "Automated Items" at bounding box center [706, 13] width 68 height 26
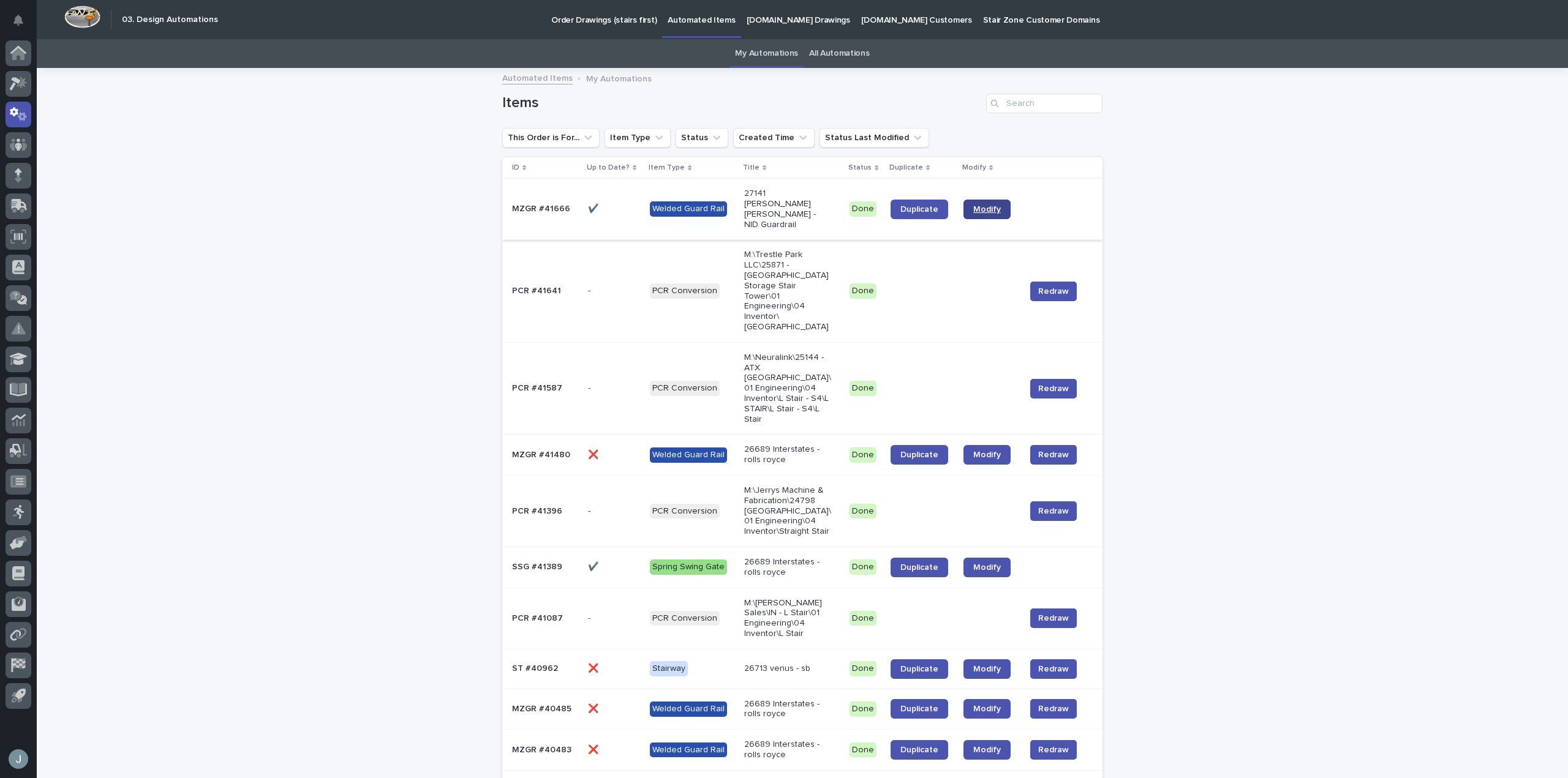
click at [991, 205] on span "Modify" at bounding box center [987, 209] width 28 height 8
click at [923, 205] on span "Duplicate" at bounding box center [919, 209] width 38 height 8
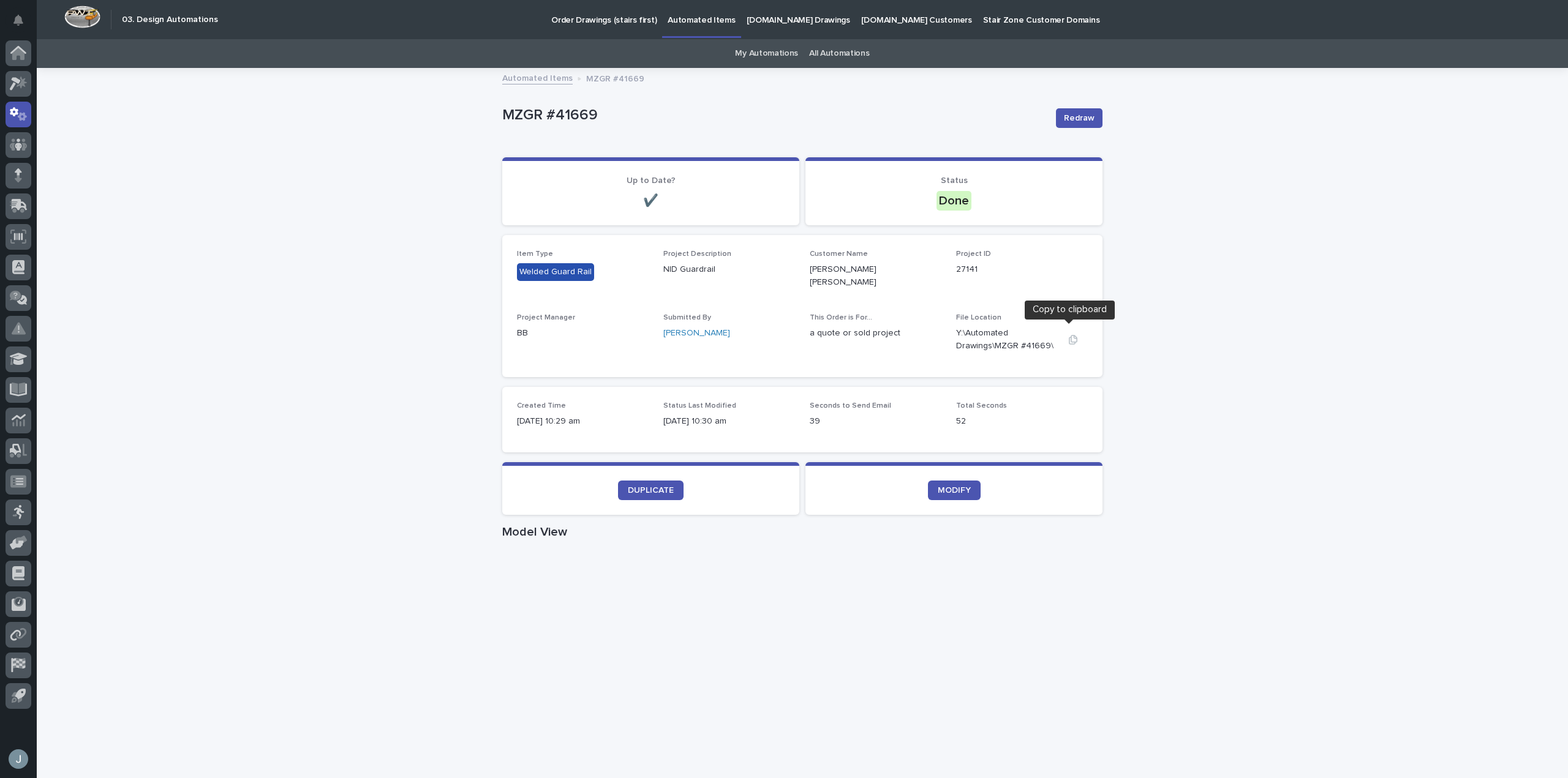
click at [1068, 335] on icon "button" at bounding box center [1073, 339] width 10 height 10
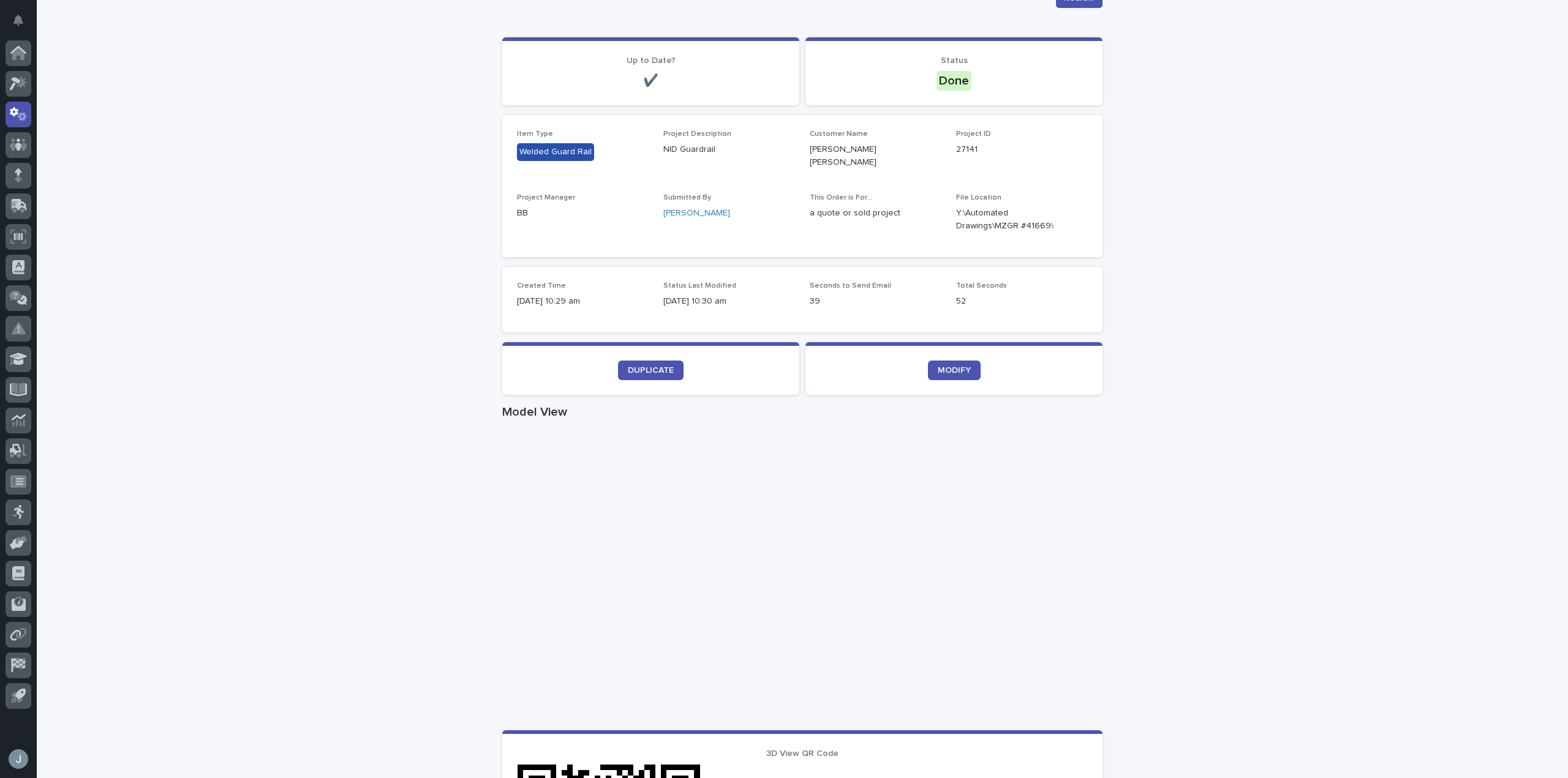
scroll to position [122, 0]
